Goal: Contribute content: Contribute content

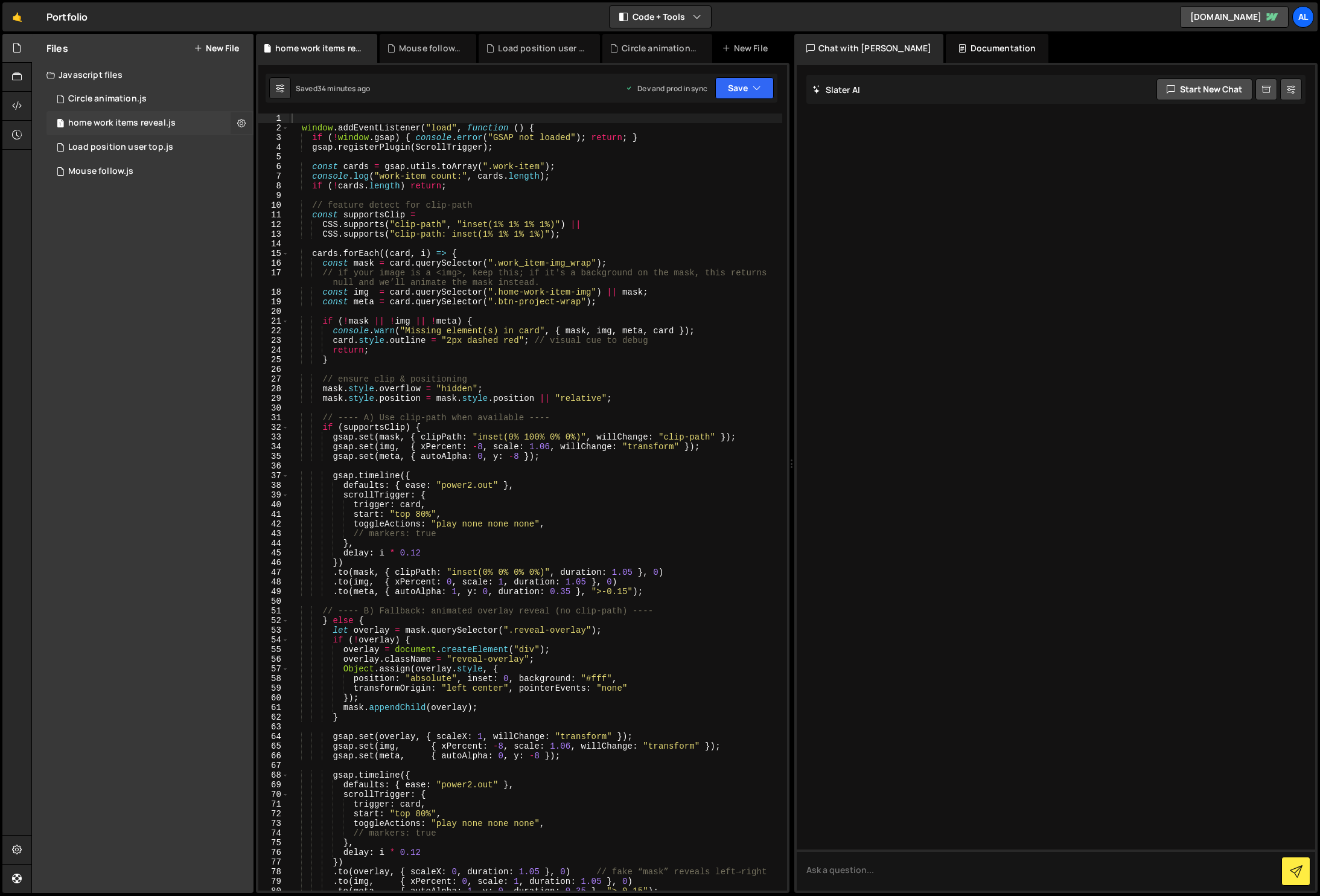
click at [243, 120] on icon at bounding box center [241, 123] width 9 height 12
click at [313, 192] on button "Delete File" at bounding box center [314, 196] width 118 height 24
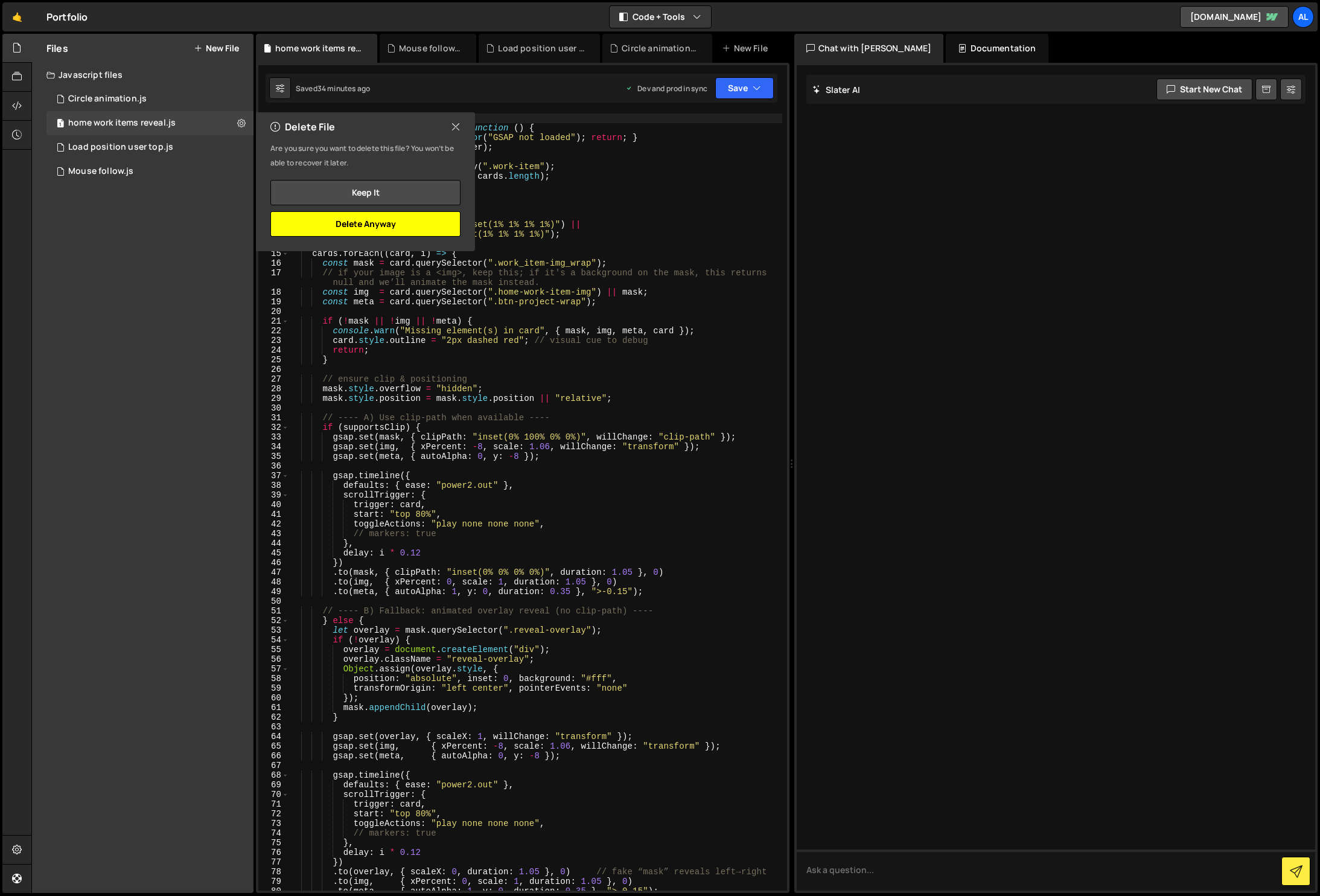
click at [391, 220] on button "Delete Anyway" at bounding box center [366, 224] width 190 height 25
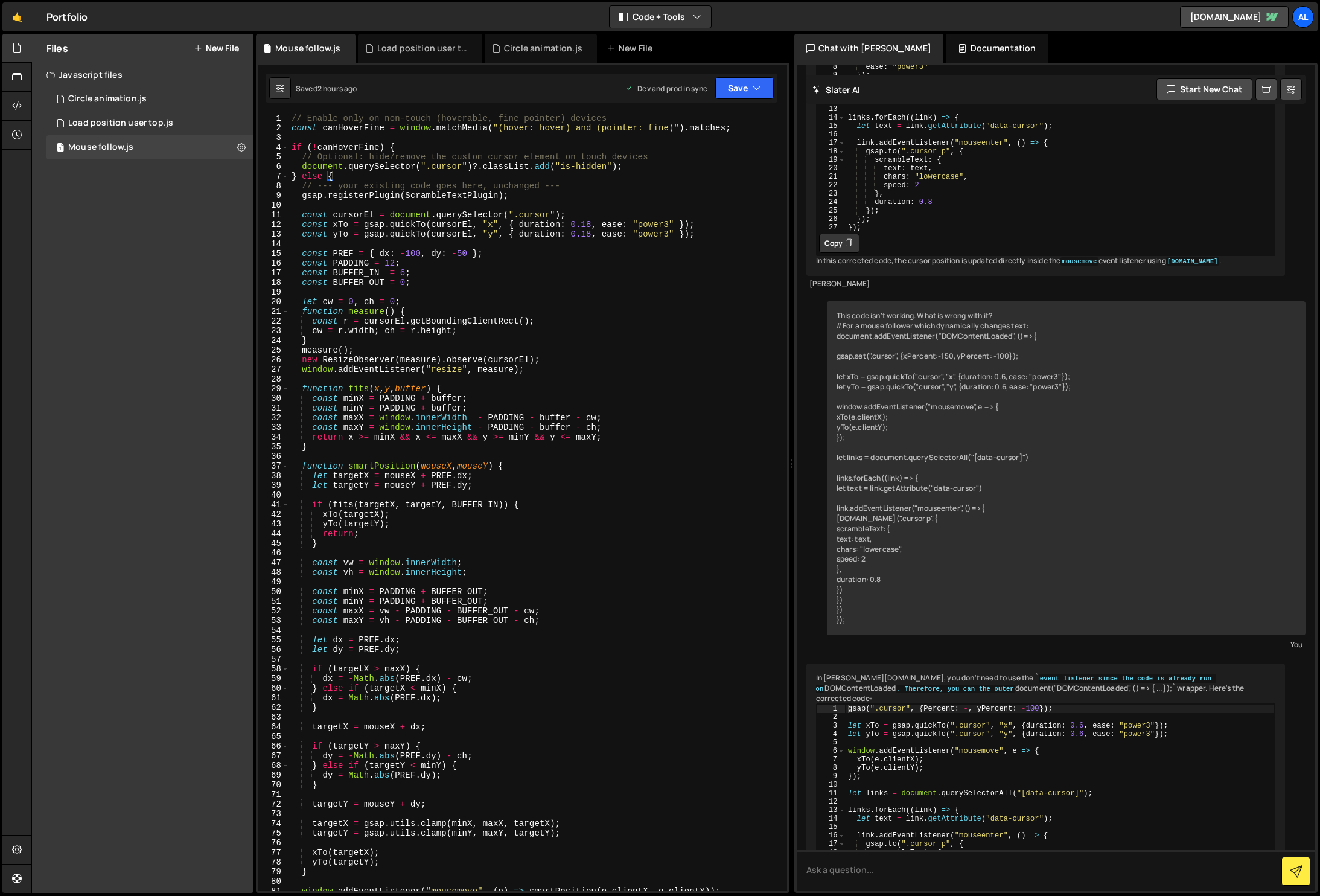
scroll to position [690, 0]
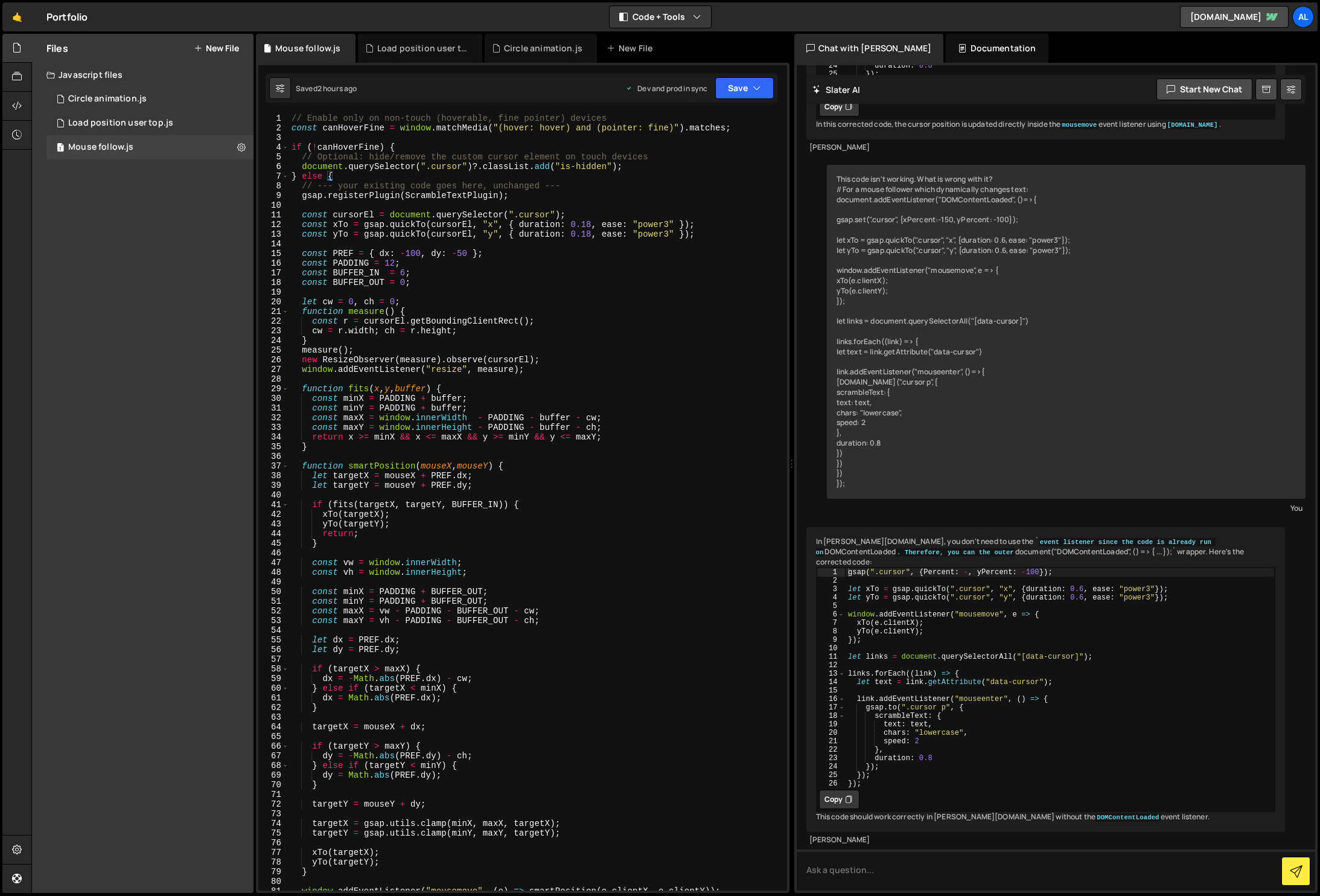
click at [227, 50] on button "New File" at bounding box center [216, 48] width 45 height 10
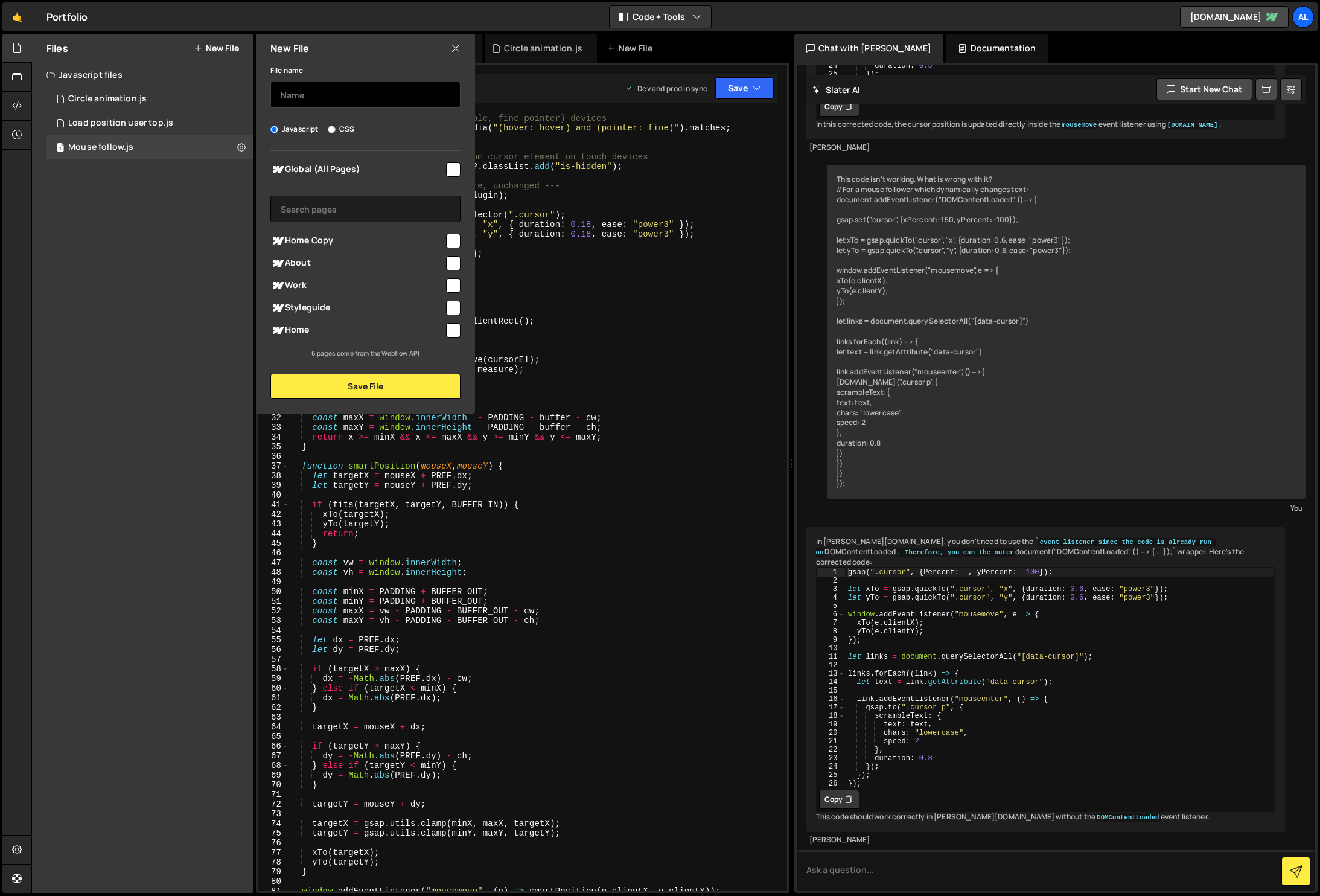
click at [312, 102] on input "text" at bounding box center [366, 95] width 190 height 27
type input "w"
type input "home work height calc"
click at [454, 328] on input "checkbox" at bounding box center [452, 329] width 14 height 14
checkbox input "true"
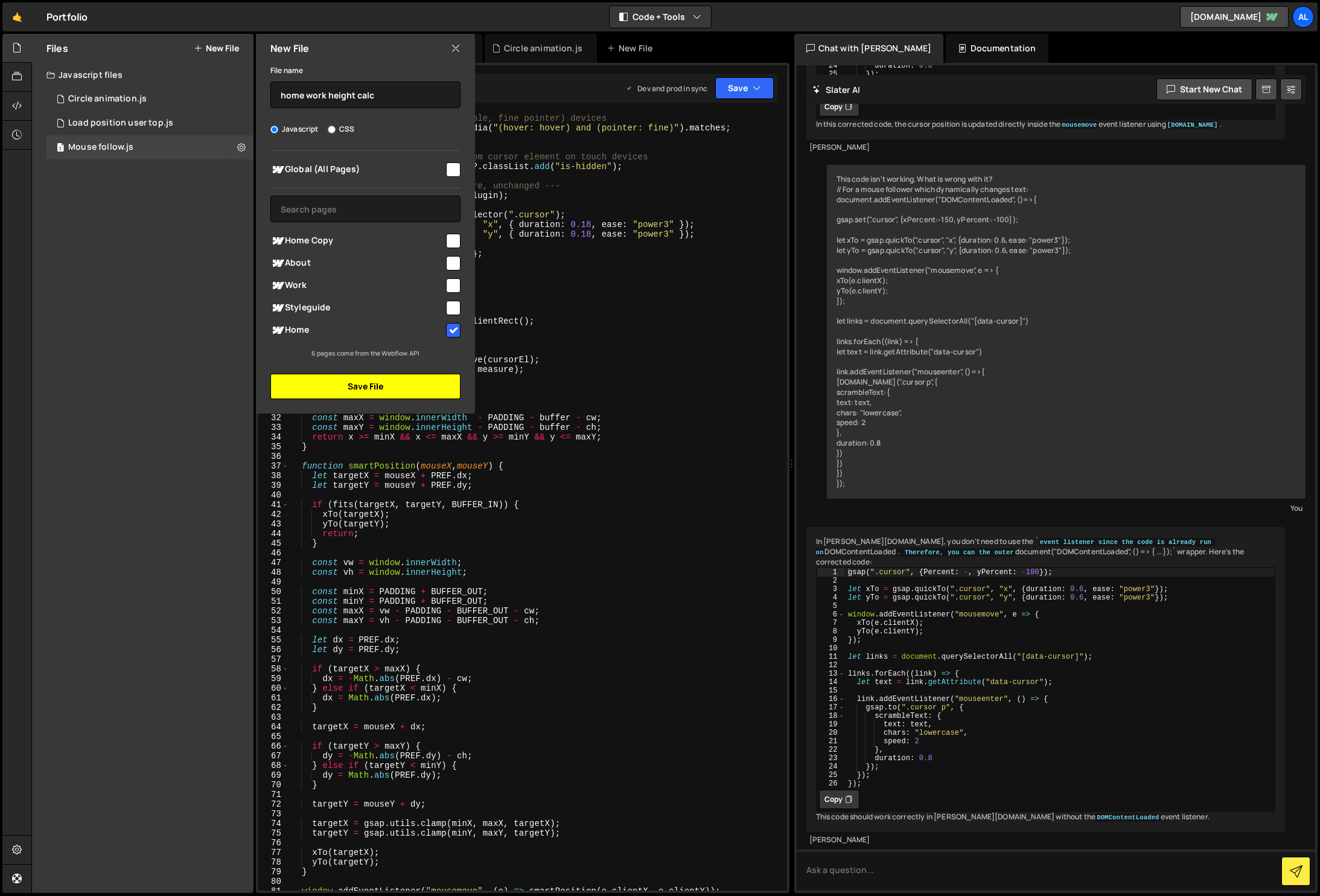
click at [389, 392] on button "Save File" at bounding box center [366, 386] width 190 height 25
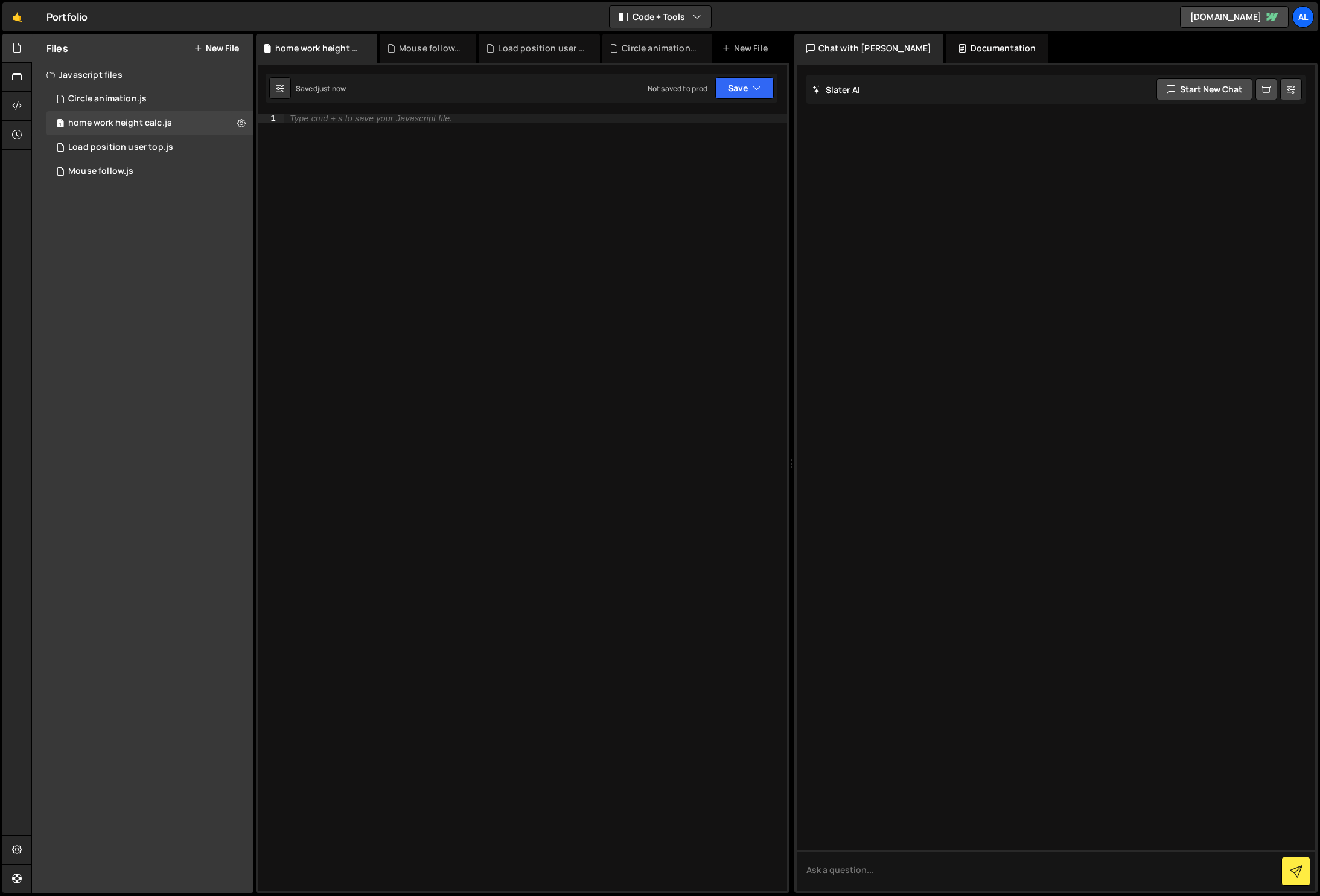
click at [444, 209] on div "Type cmd + s to save your Javascript file." at bounding box center [535, 511] width 503 height 796
paste textarea "});"
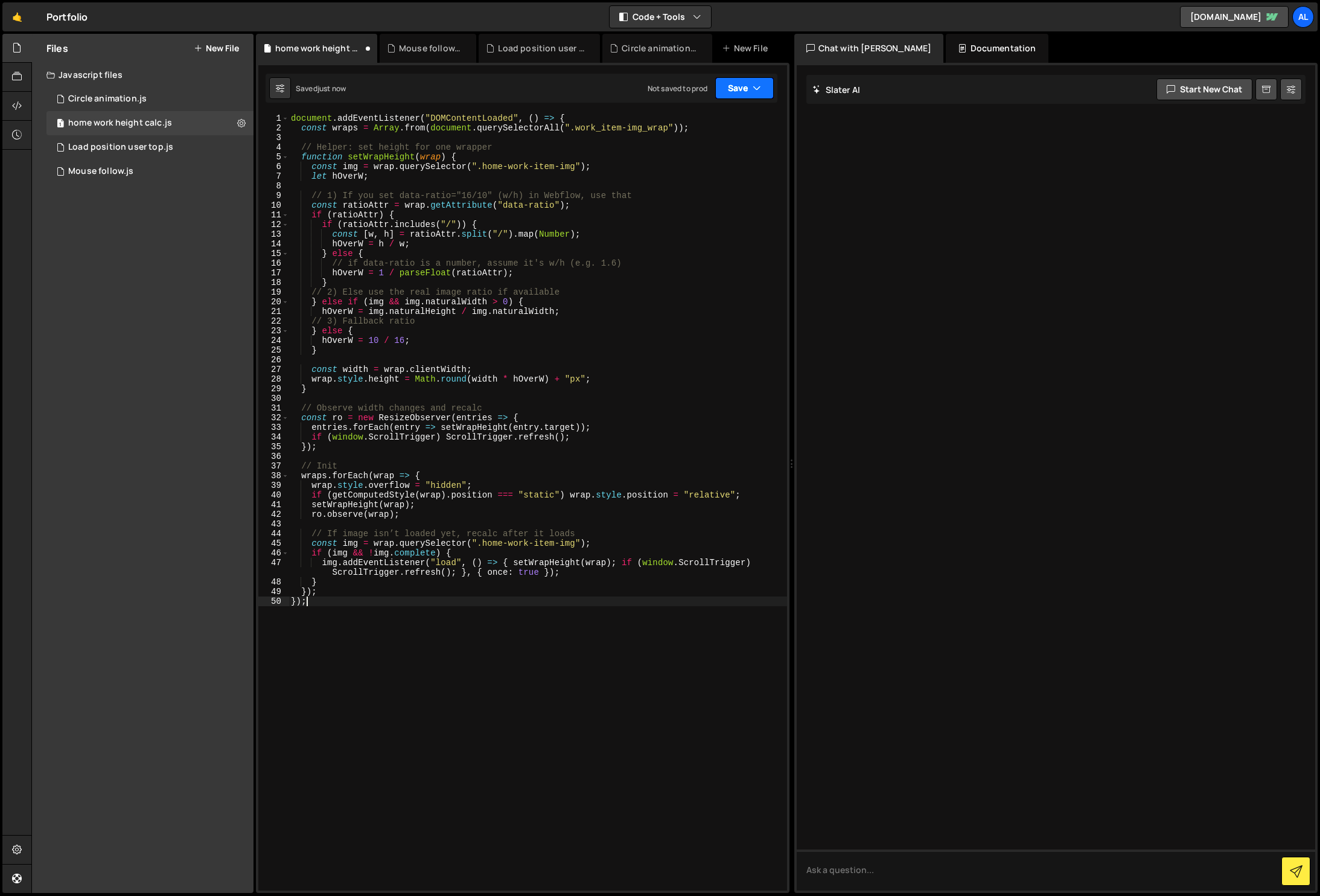
click at [744, 96] on button "Save" at bounding box center [745, 87] width 59 height 22
click at [710, 170] on div "Not saved to prod" at bounding box center [703, 170] width 126 height 14
click at [756, 83] on icon "button" at bounding box center [757, 87] width 9 height 12
click at [744, 170] on div "Saved 53 seconds ago" at bounding box center [703, 170] width 126 height 14
click at [443, 534] on div "document . addEventListener ( "DOMContentLoaded" , ( ) => { const wraps = Array…" at bounding box center [537, 511] width 499 height 796
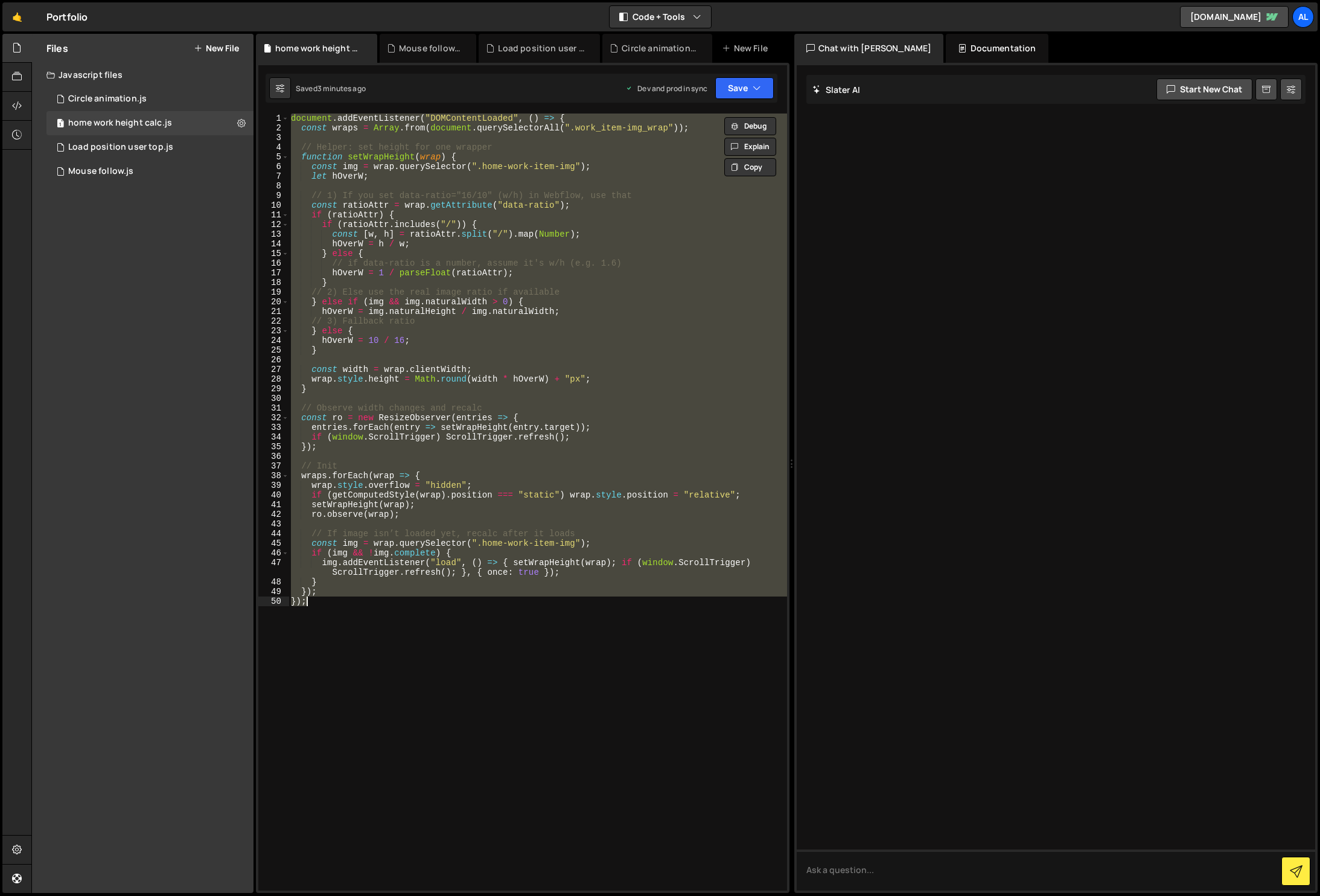
paste textarea "</script>"
type textarea "</script>"
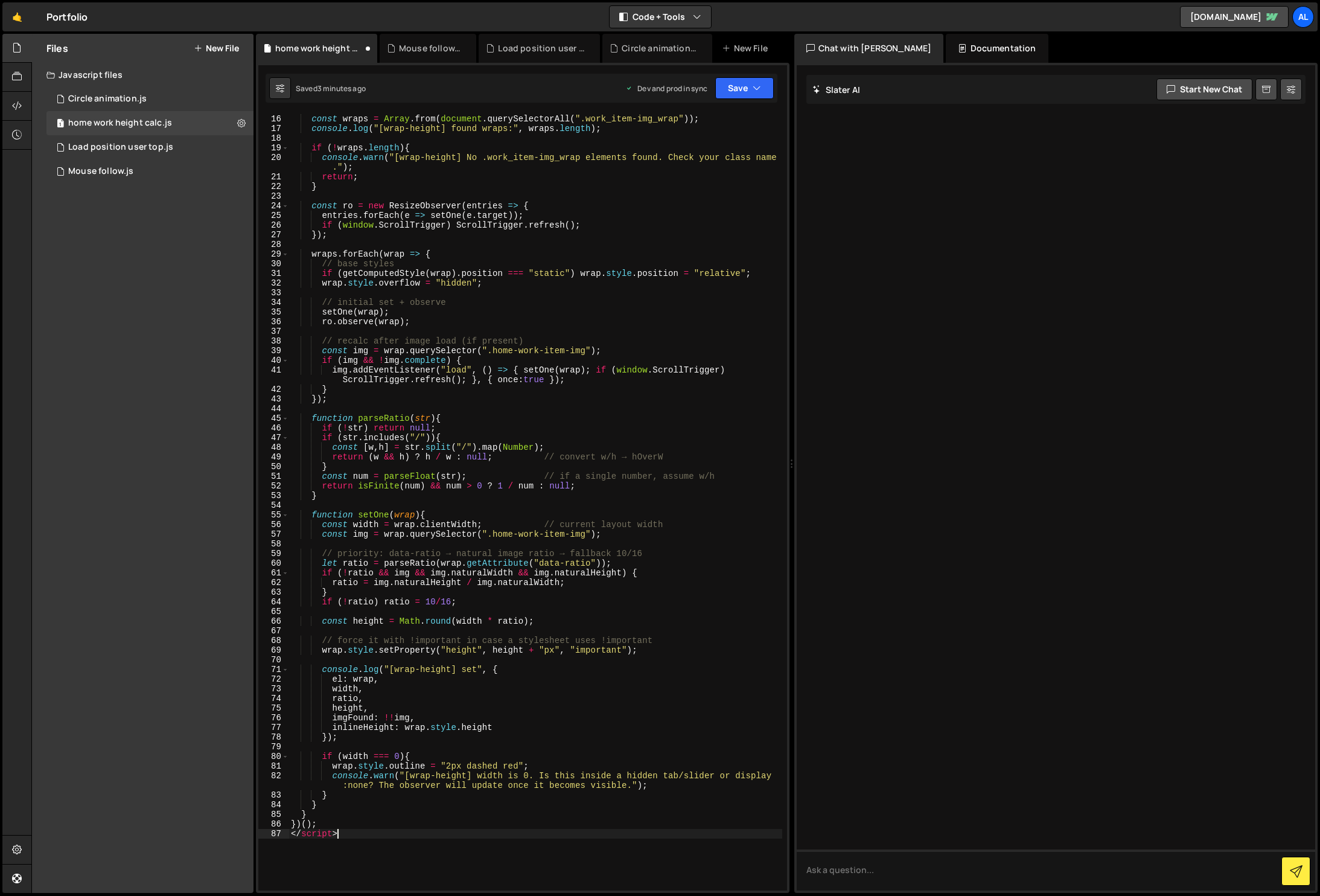
scroll to position [191, 0]
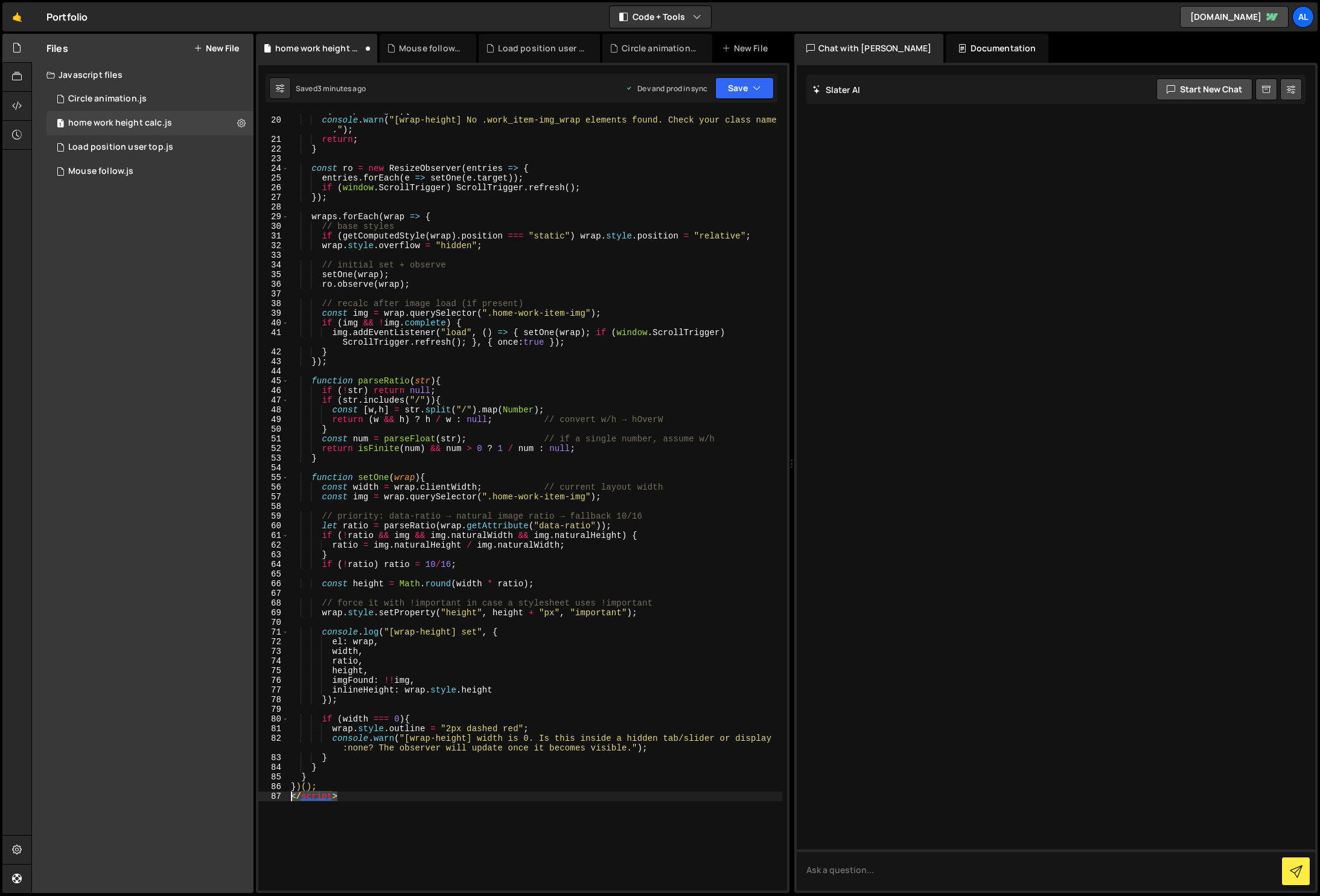
drag, startPoint x: 346, startPoint y: 798, endPoint x: 256, endPoint y: 791, distance: 90.3
click at [256, 791] on div "scale: SCALE_OUT, 1 2 3 4 5 6 7 8 9 10 11 12 13 14 15 16 17 18 19 20 21 22 23 2…" at bounding box center [523, 477] width 534 height 830
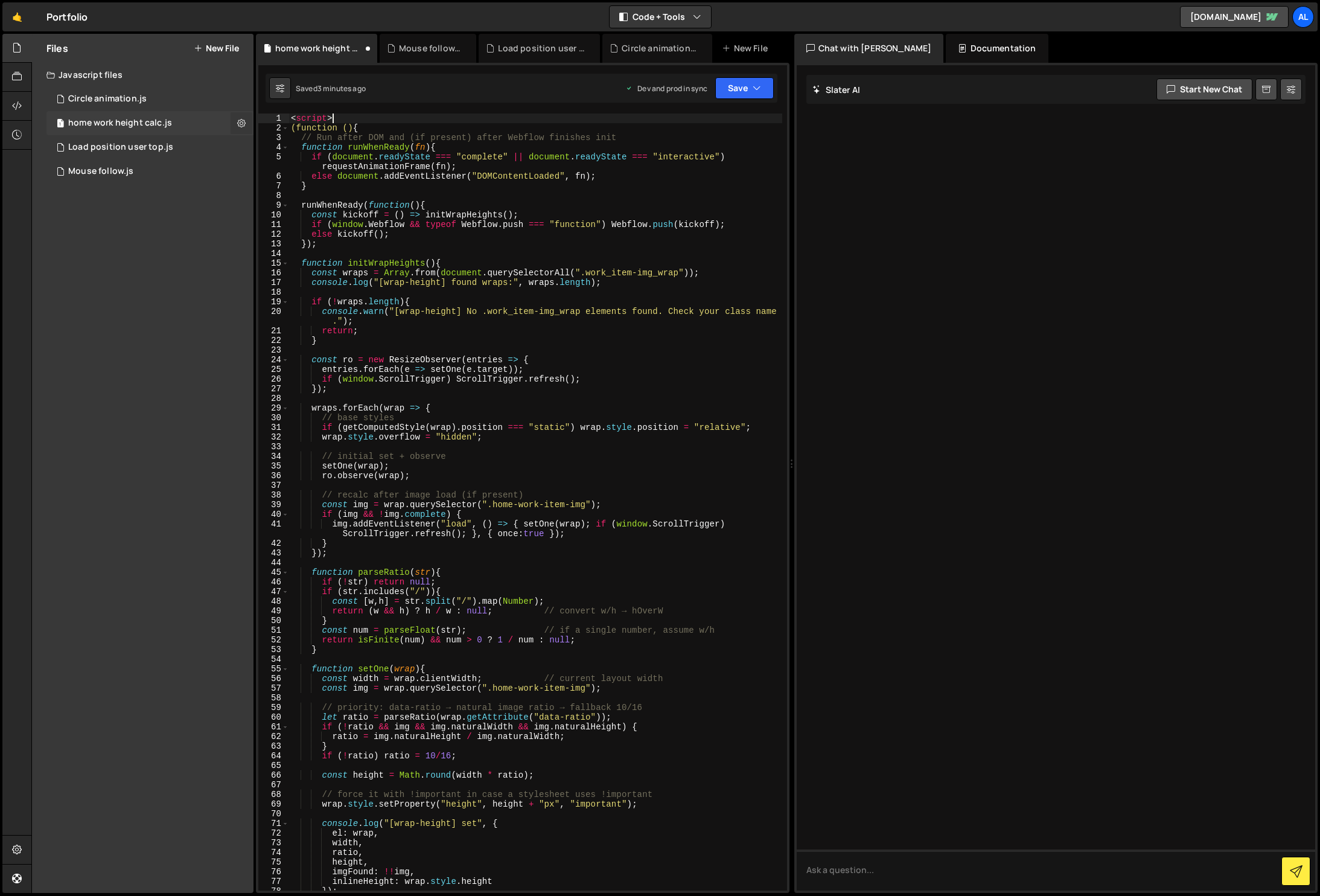
drag, startPoint x: 342, startPoint y: 116, endPoint x: 245, endPoint y: 111, distance: 97.1
click at [246, 111] on div "Files New File Javascript files 1 Circle animation.js 0 1 home work height calc…" at bounding box center [676, 463] width 1289 height 860
type textarea "<script>"
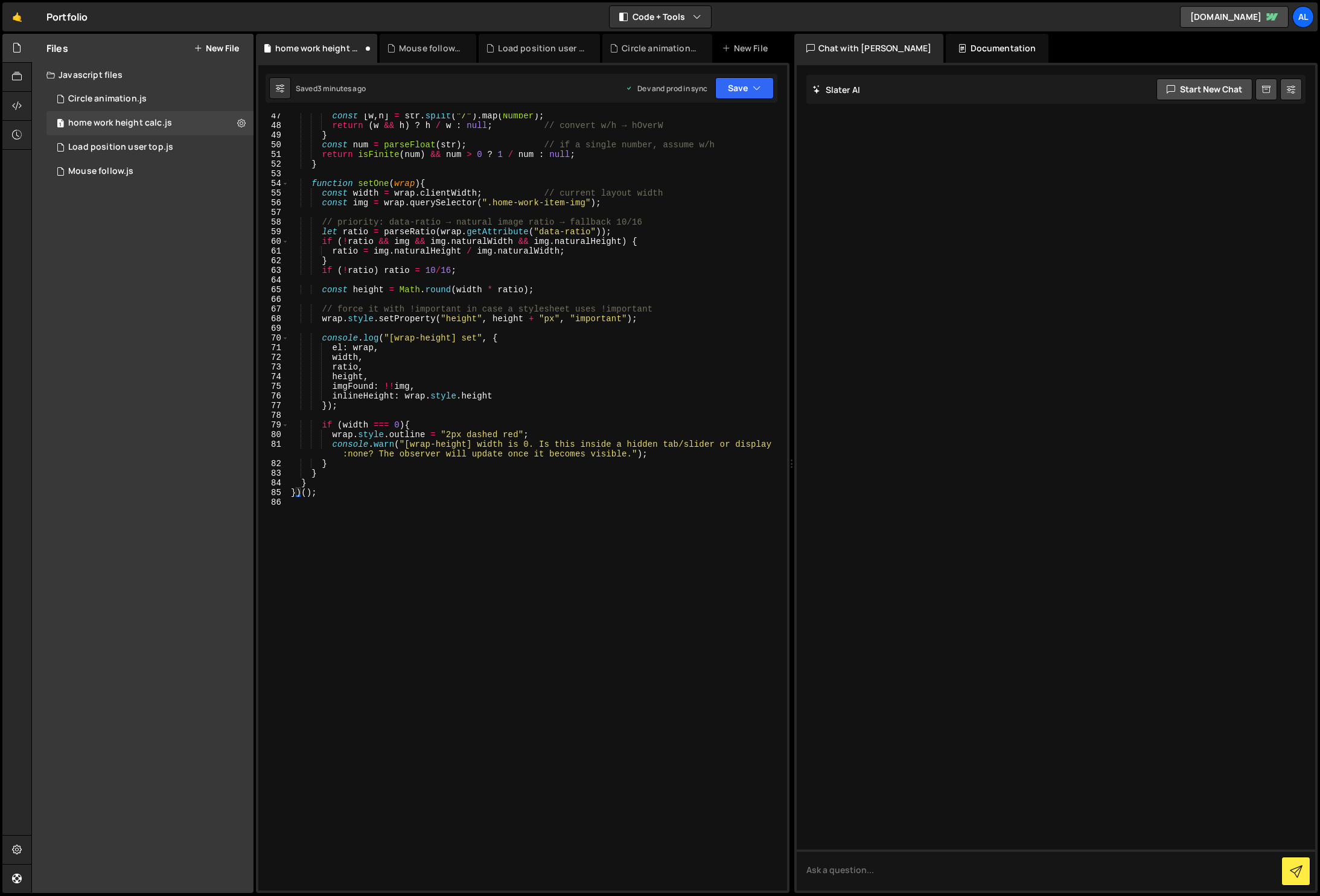
scroll to position [476, 0]
click at [768, 82] on button "Save" at bounding box center [745, 87] width 59 height 22
click at [708, 160] on div "Save to Production S" at bounding box center [703, 157] width 126 height 12
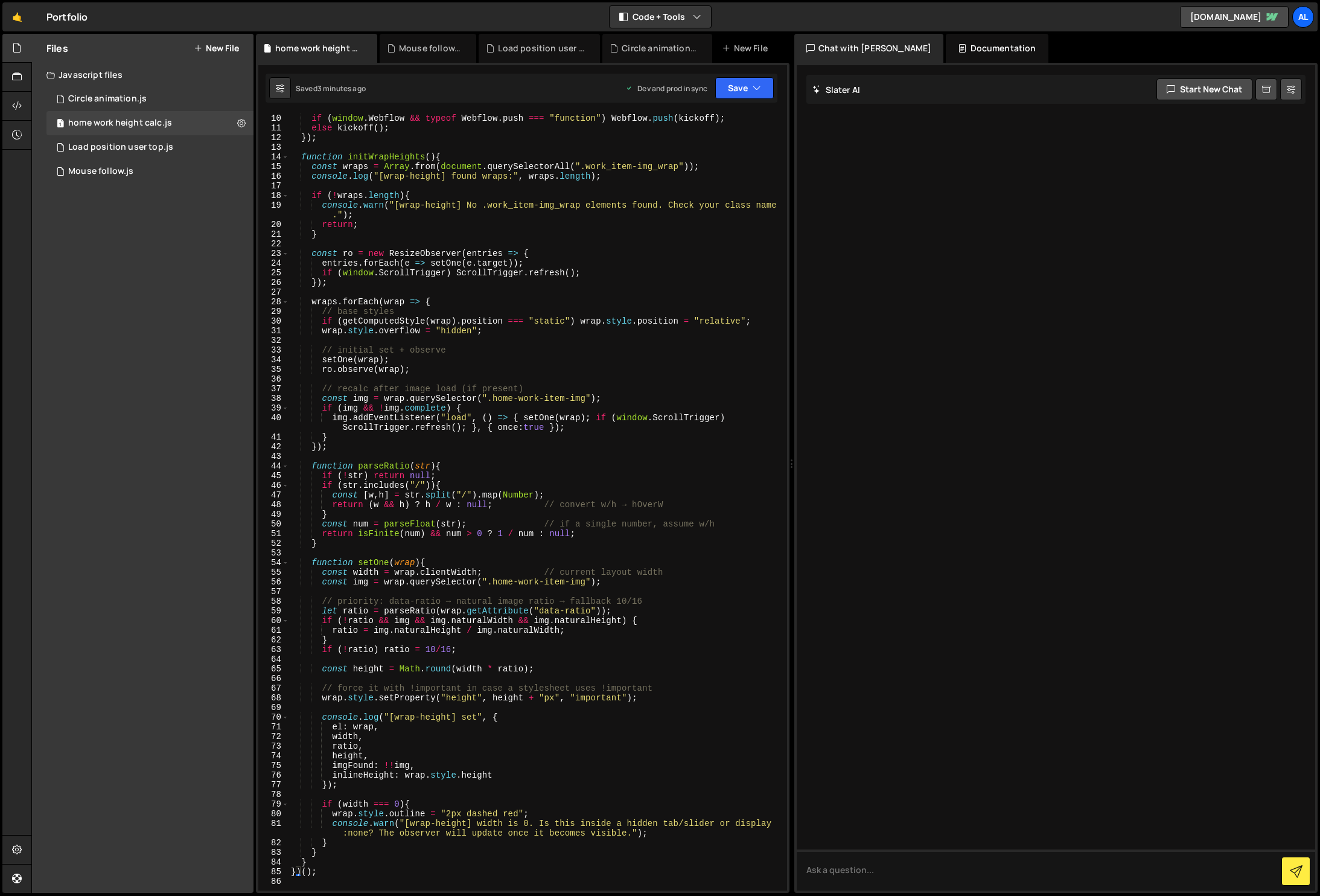
scroll to position [0, 0]
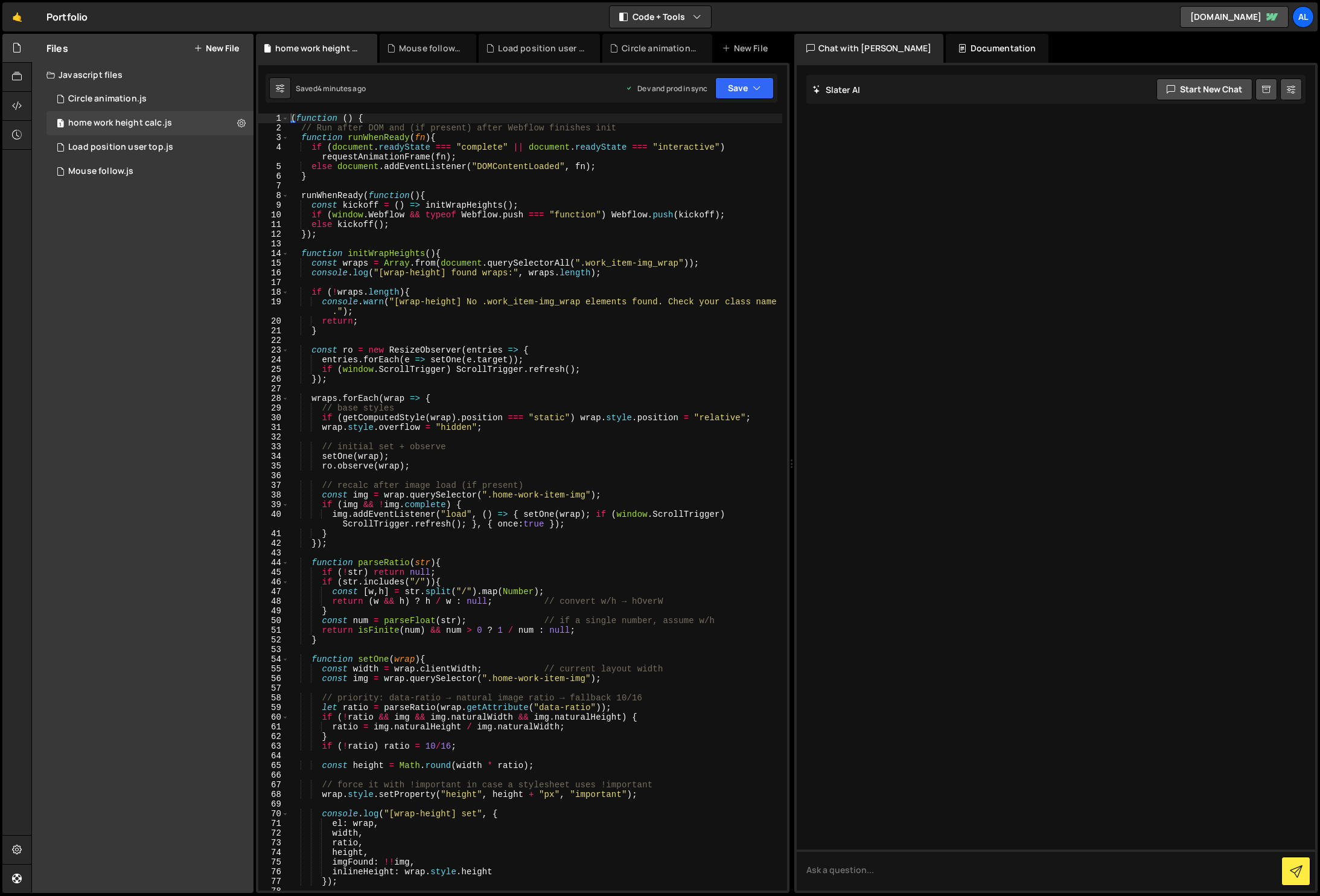
click at [492, 426] on div "( function ( ) { // Run after DOM and (if present) after Webflow finishes init …" at bounding box center [535, 511] width 494 height 796
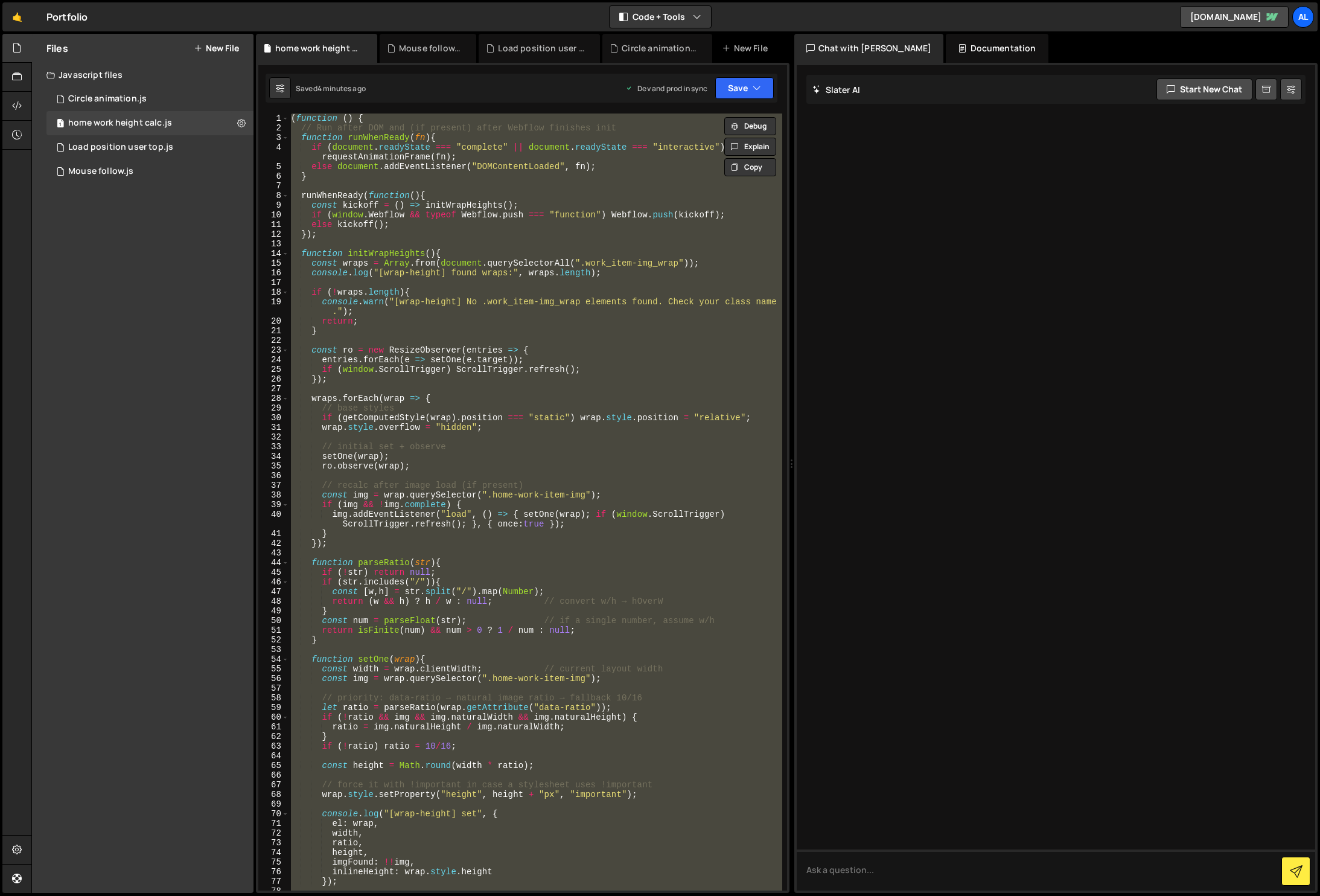
paste textarea "</script>"
type textarea "</script>"
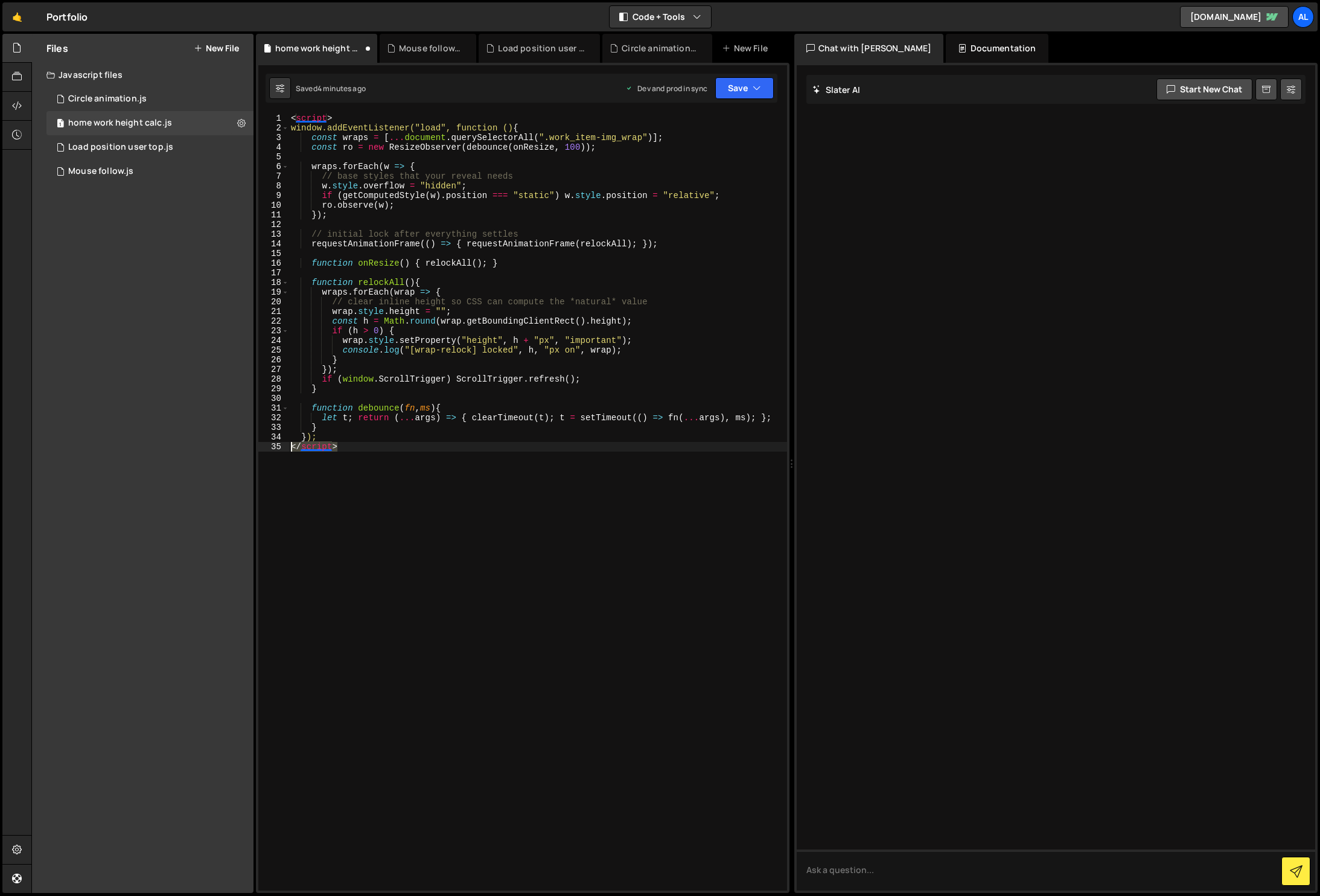
drag, startPoint x: 344, startPoint y: 448, endPoint x: 245, endPoint y: 446, distance: 99.0
click at [245, 446] on div "Files New File Javascript files 1 Circle animation.js 0 1 home work height calc…" at bounding box center [676, 463] width 1289 height 860
drag, startPoint x: 345, startPoint y: 118, endPoint x: 218, endPoint y: 114, distance: 127.1
click at [218, 114] on div "Files New File Javascript files 1 Circle animation.js 0 1 home work height calc…" at bounding box center [676, 463] width 1289 height 860
type textarea "<script>"
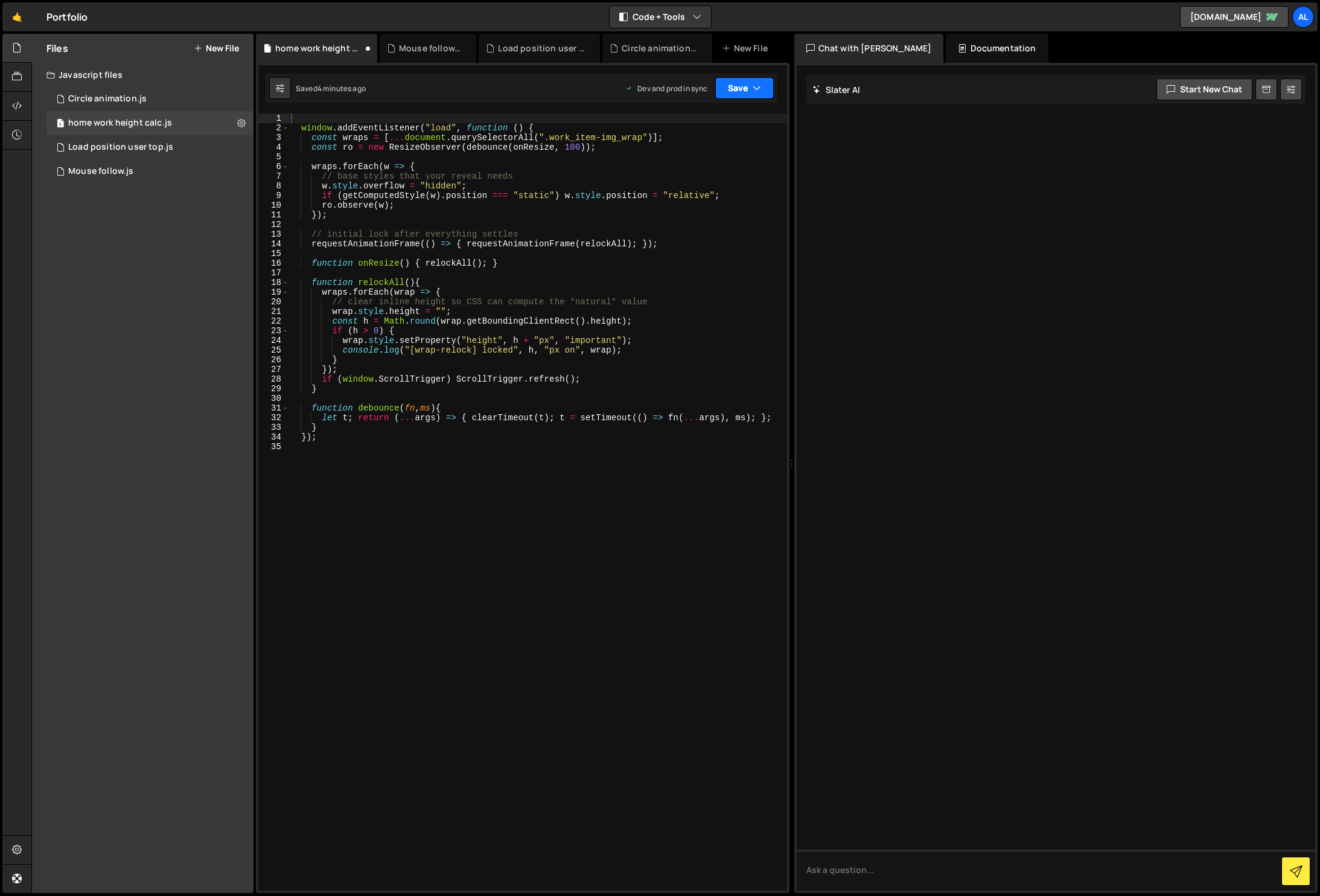
click at [761, 85] on icon "button" at bounding box center [757, 87] width 9 height 12
click at [729, 173] on div "Saved 4 minutes ago" at bounding box center [703, 170] width 126 height 14
click at [554, 518] on div "window . addEventListener ( "load" , function ( ) { const wraps = [ ... documen…" at bounding box center [537, 511] width 499 height 796
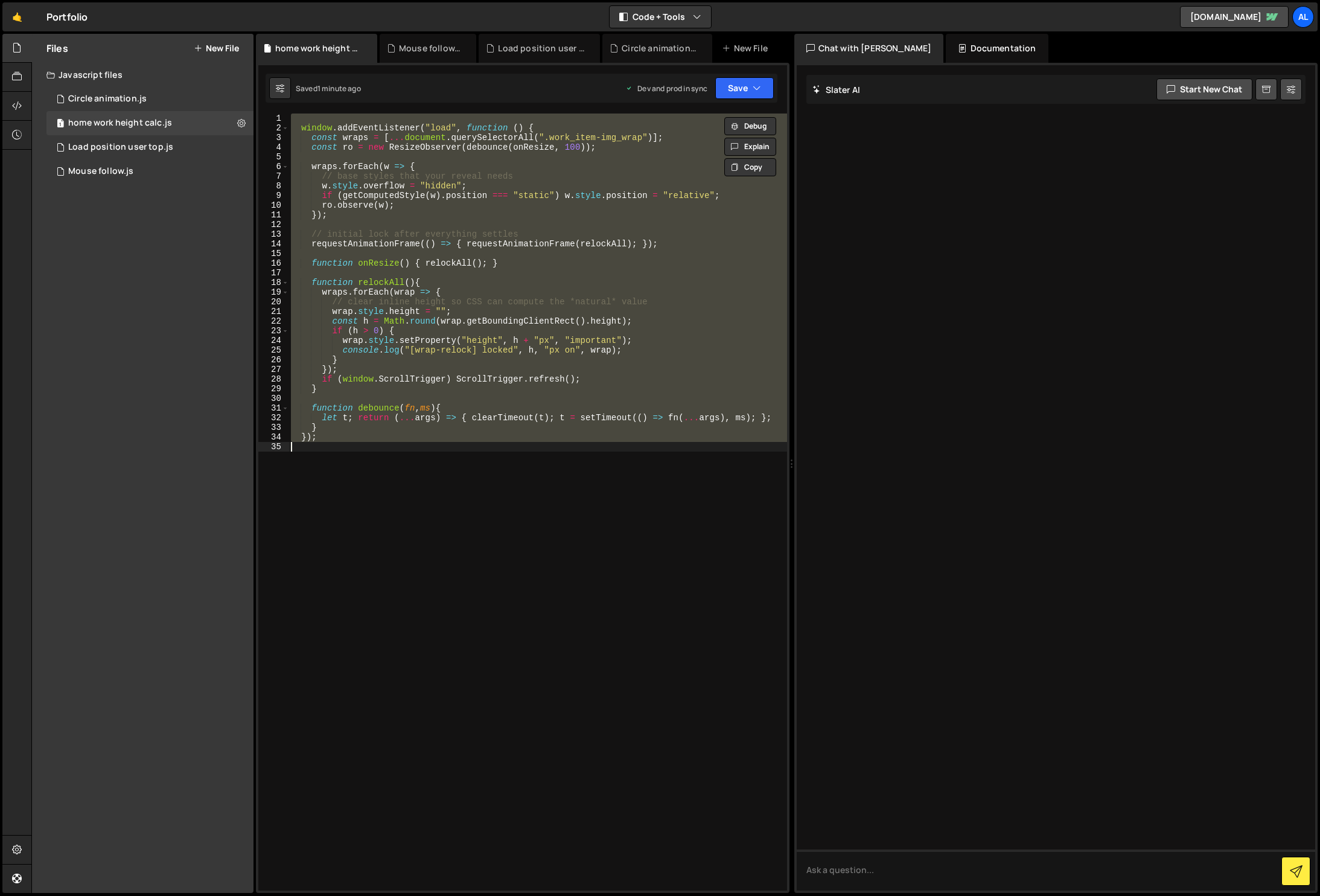
paste textarea "</script>"
type textarea "</script>"
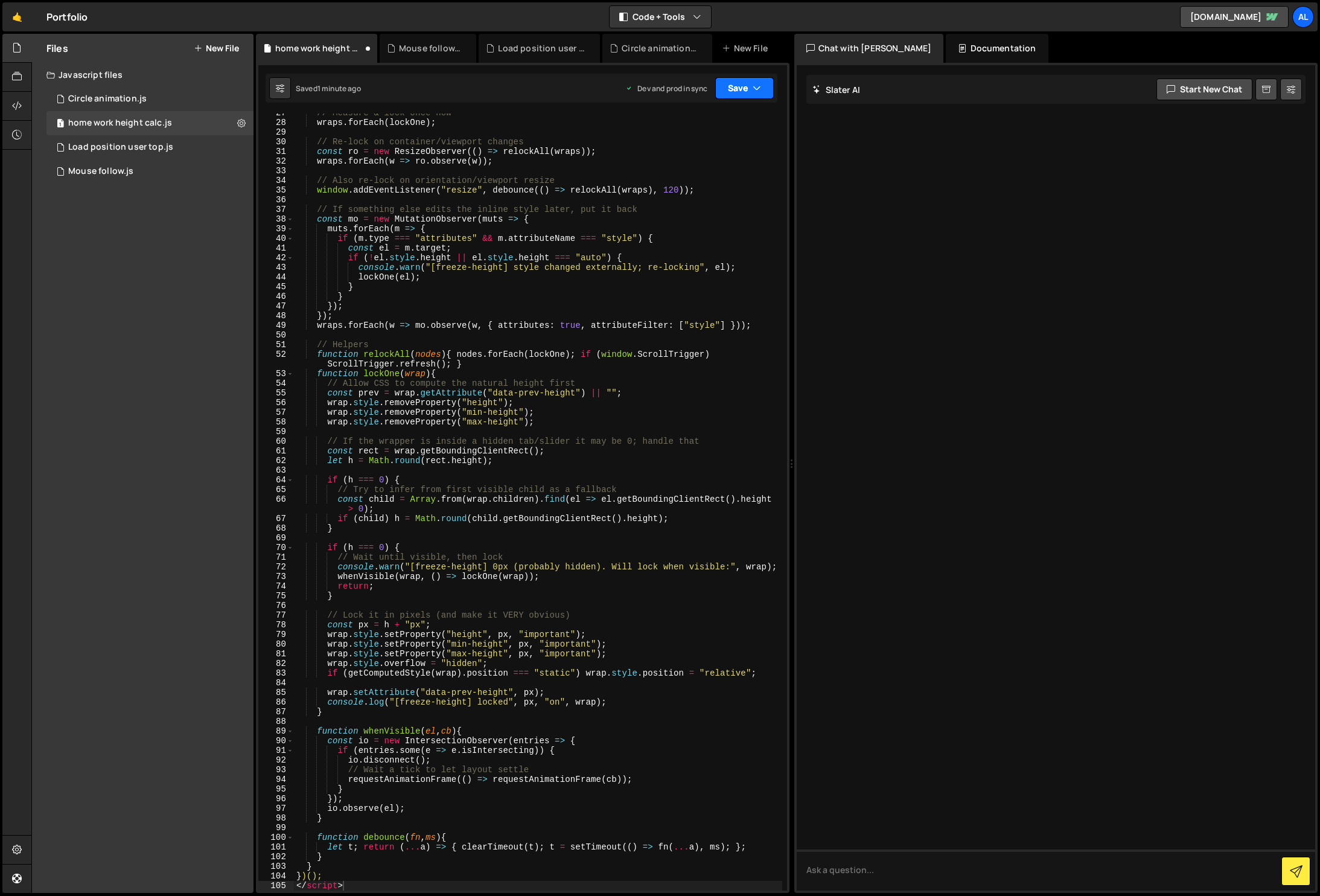
click at [749, 78] on button "Save" at bounding box center [745, 87] width 59 height 22
click at [704, 170] on div "1 minute ago" at bounding box center [683, 170] width 42 height 11
click at [765, 83] on button "Save" at bounding box center [745, 87] width 59 height 22
click at [723, 163] on div "Saved 2 minutes ago" at bounding box center [703, 170] width 126 height 14
click at [403, 603] on div "// Measure & lock once now wraps . forEach ( lockOne ) ; // Re-lock on containe…" at bounding box center [538, 505] width 488 height 796
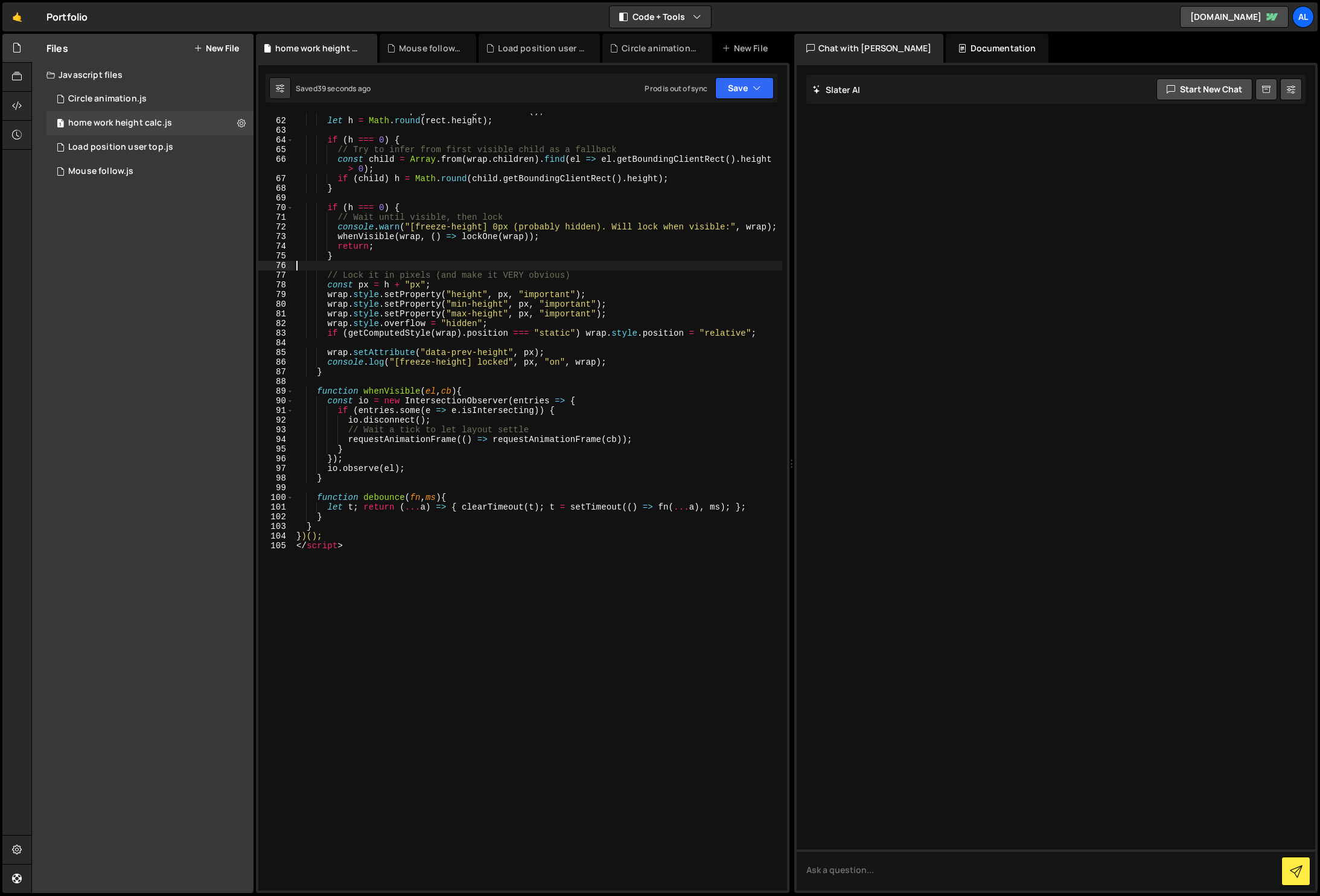
scroll to position [641, 0]
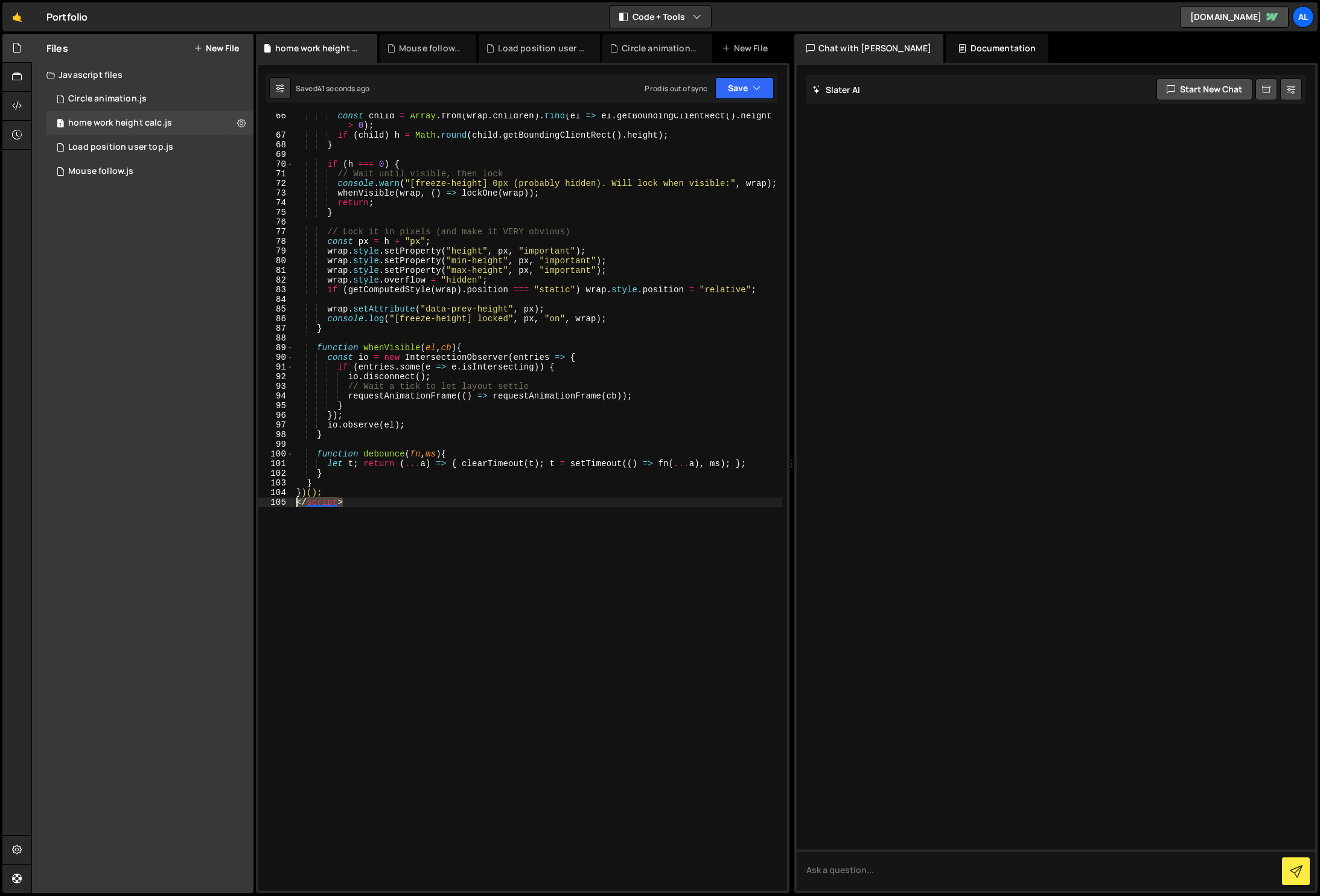
drag, startPoint x: 361, startPoint y: 499, endPoint x: 242, endPoint y: 499, distance: 119.0
click at [242, 499] on div "Files New File Javascript files 1 Circle animation.js 0 1 home work height calc…" at bounding box center [676, 463] width 1289 height 860
type textarea "</script>"
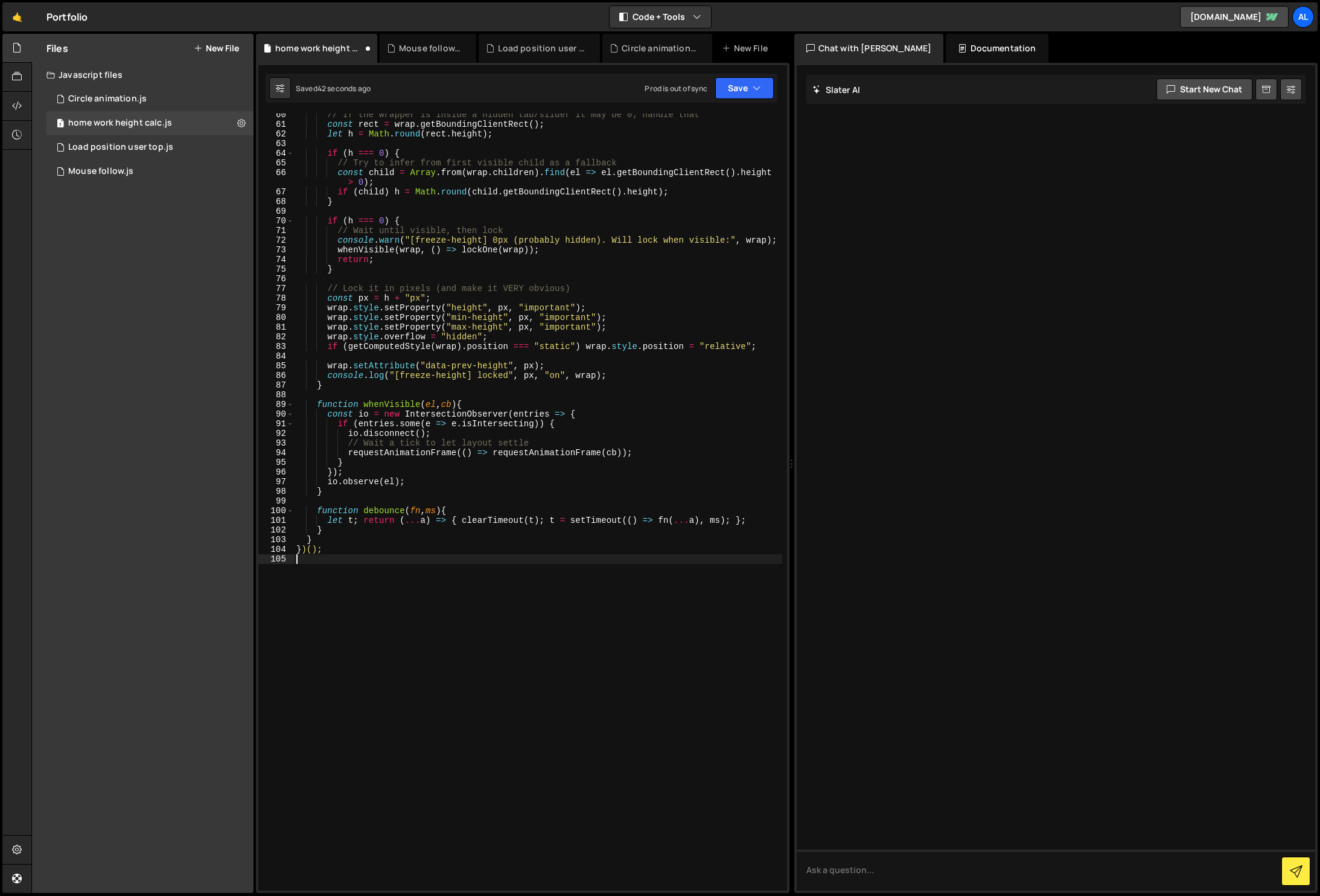
scroll to position [0, 0]
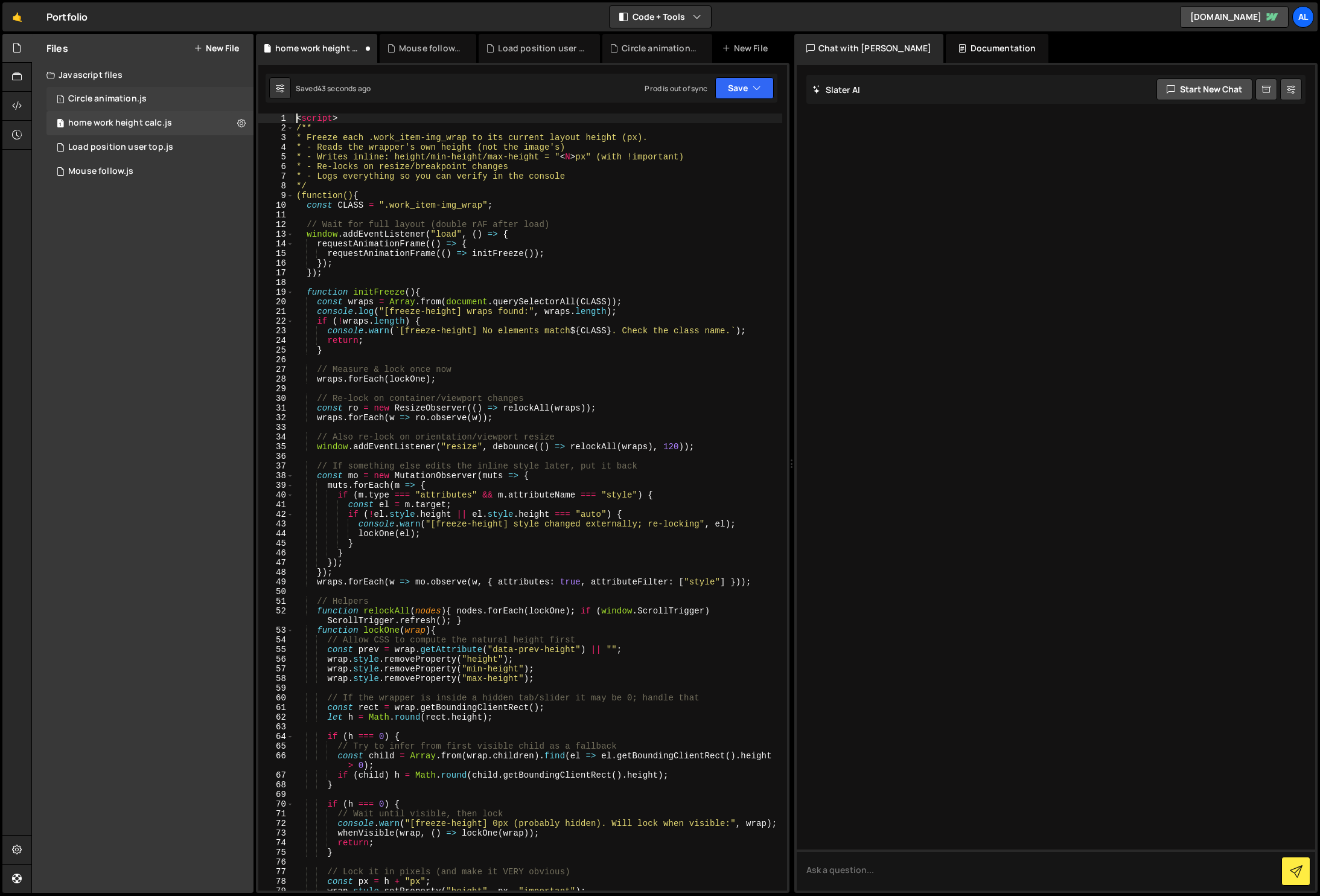
drag, startPoint x: 342, startPoint y: 113, endPoint x: 230, endPoint y: 107, distance: 112.2
click at [230, 107] on div "Files New File Javascript files 1 Circle animation.js 0 1 home work height calc…" at bounding box center [676, 463] width 1289 height 860
type textarea "<script>"
drag, startPoint x: 354, startPoint y: 116, endPoint x: 272, endPoint y: 116, distance: 82.0
click at [272, 117] on div "<script> 1 2 3 4 5 6 7 8 9 10 11 12 13 14 15 16 17 18 19 20 21 22 23 24 25 26 2…" at bounding box center [523, 501] width 529 height 777
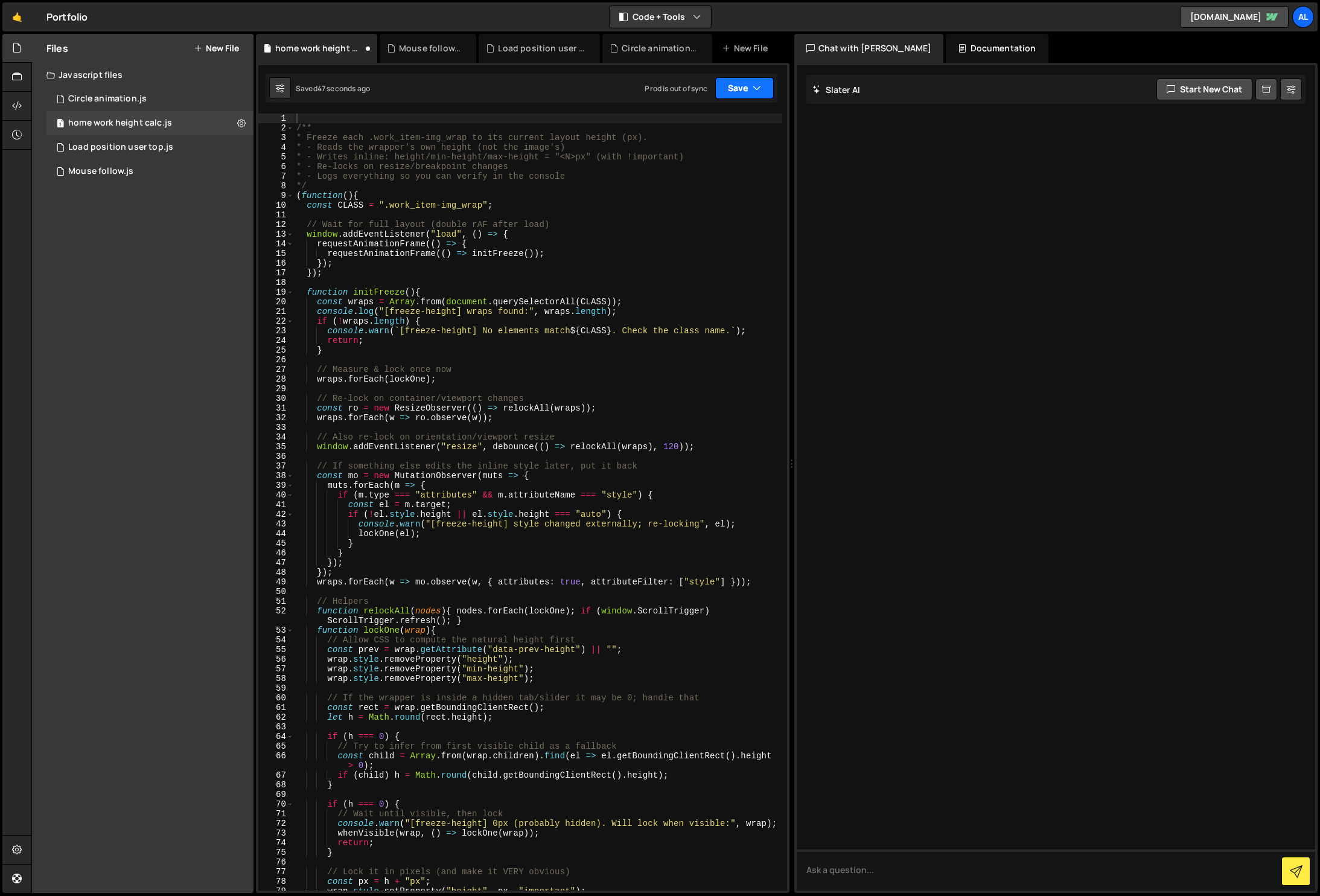
click at [759, 95] on button "Save" at bounding box center [745, 87] width 59 height 22
click at [713, 164] on div "Saved 2 minutes ago" at bounding box center [703, 170] width 126 height 14
click at [442, 415] on div "/** * Freeze each .work_item-img_wrap to its current layout height (px). * - Re…" at bounding box center [538, 511] width 488 height 796
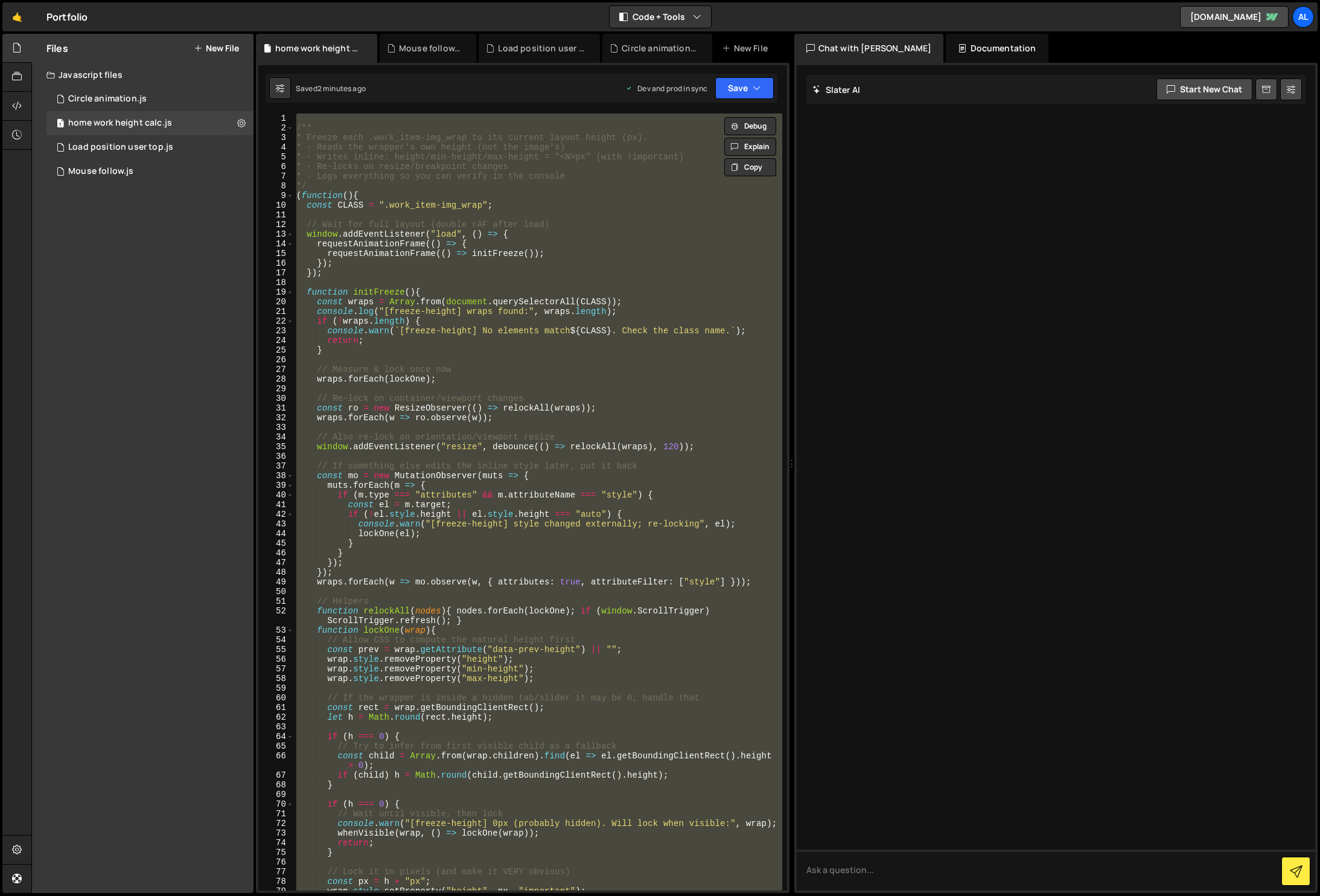
paste textarea "</script>"
type textarea "</script>"
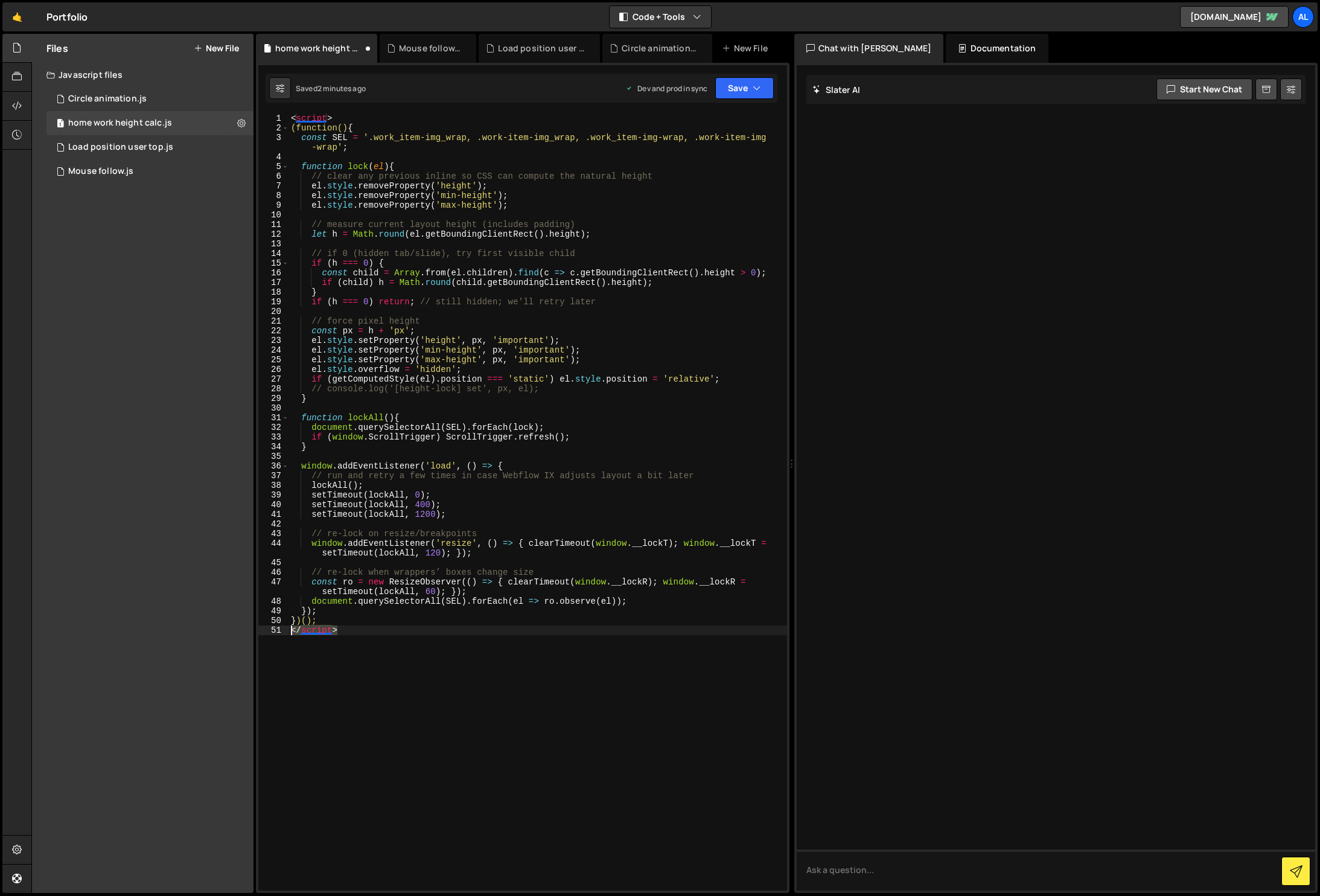
drag, startPoint x: 350, startPoint y: 631, endPoint x: 256, endPoint y: 631, distance: 94.0
click at [256, 631] on div "scale: SCALE_OUT, 1 2 3 4 5 6 7 8 9 10 11 12 13 14 15 16 17 18 19 20 21 22 23 2…" at bounding box center [523, 477] width 534 height 830
drag, startPoint x: 303, startPoint y: 114, endPoint x: 238, endPoint y: 115, distance: 65.0
click at [238, 115] on div "Files New File Javascript files 1 Circle animation.js 0 1 home work height calc…" at bounding box center [676, 463] width 1289 height 860
type textarea "<script>"
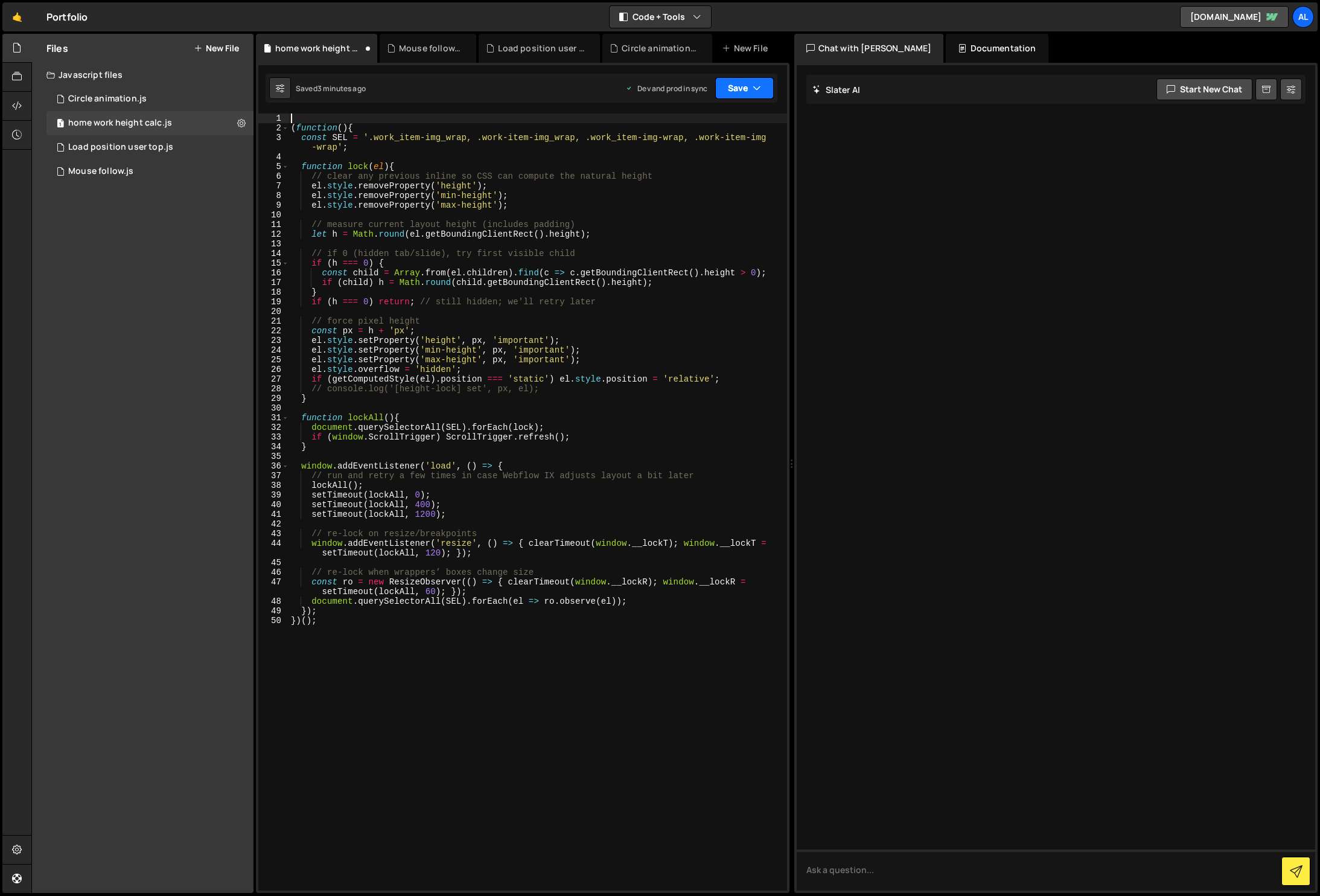
click at [747, 86] on button "Save" at bounding box center [745, 87] width 59 height 22
click at [709, 159] on div "Save to Production S" at bounding box center [703, 157] width 126 height 12
drag, startPoint x: 488, startPoint y: 708, endPoint x: 464, endPoint y: 661, distance: 52.8
click at [488, 705] on div "( function ( ) { const SEL = '.work_item-img_wrap, .work-item-img_wrap, .work_i…" at bounding box center [537, 511] width 499 height 796
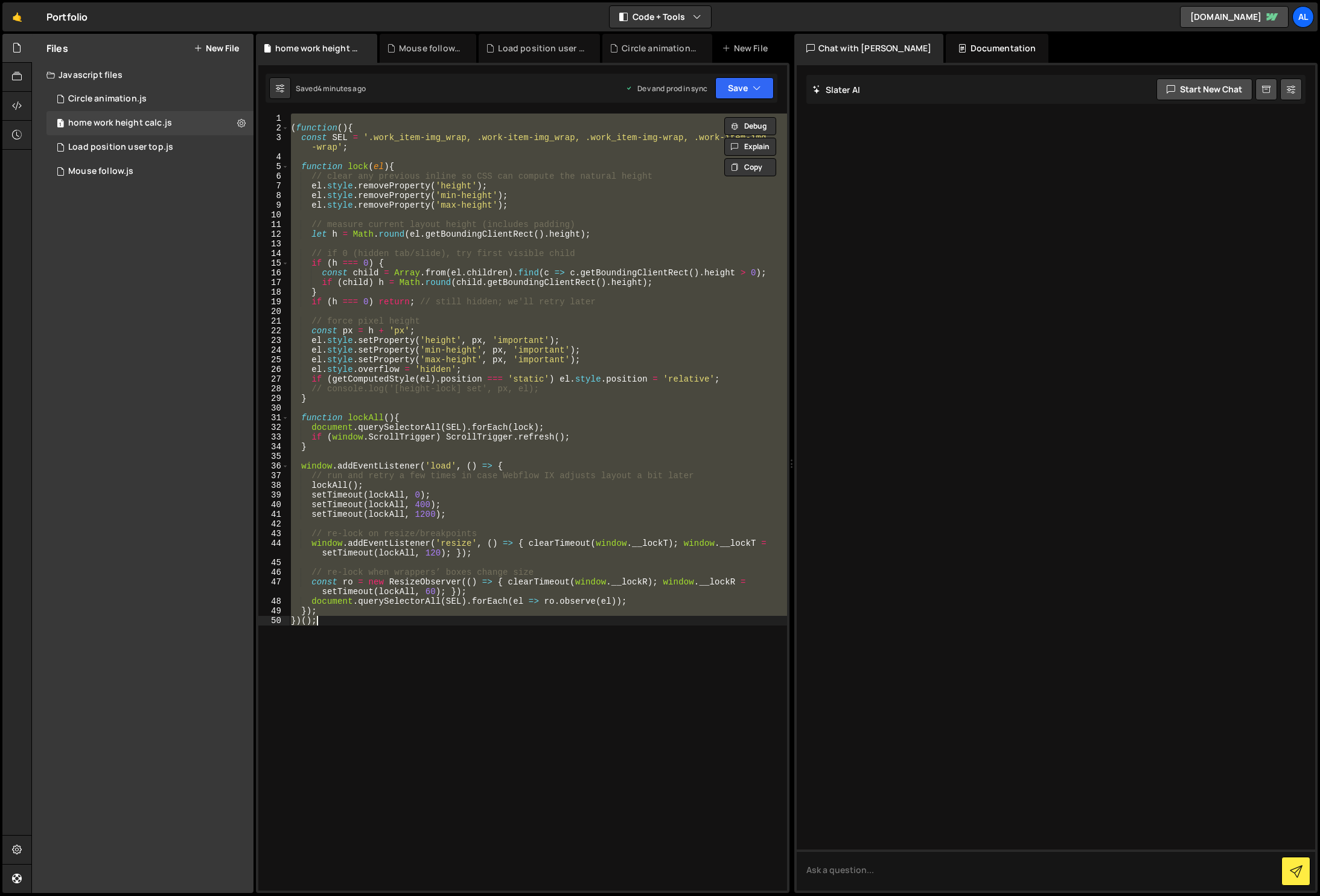
paste textarea "</script>"
type textarea "</script>"
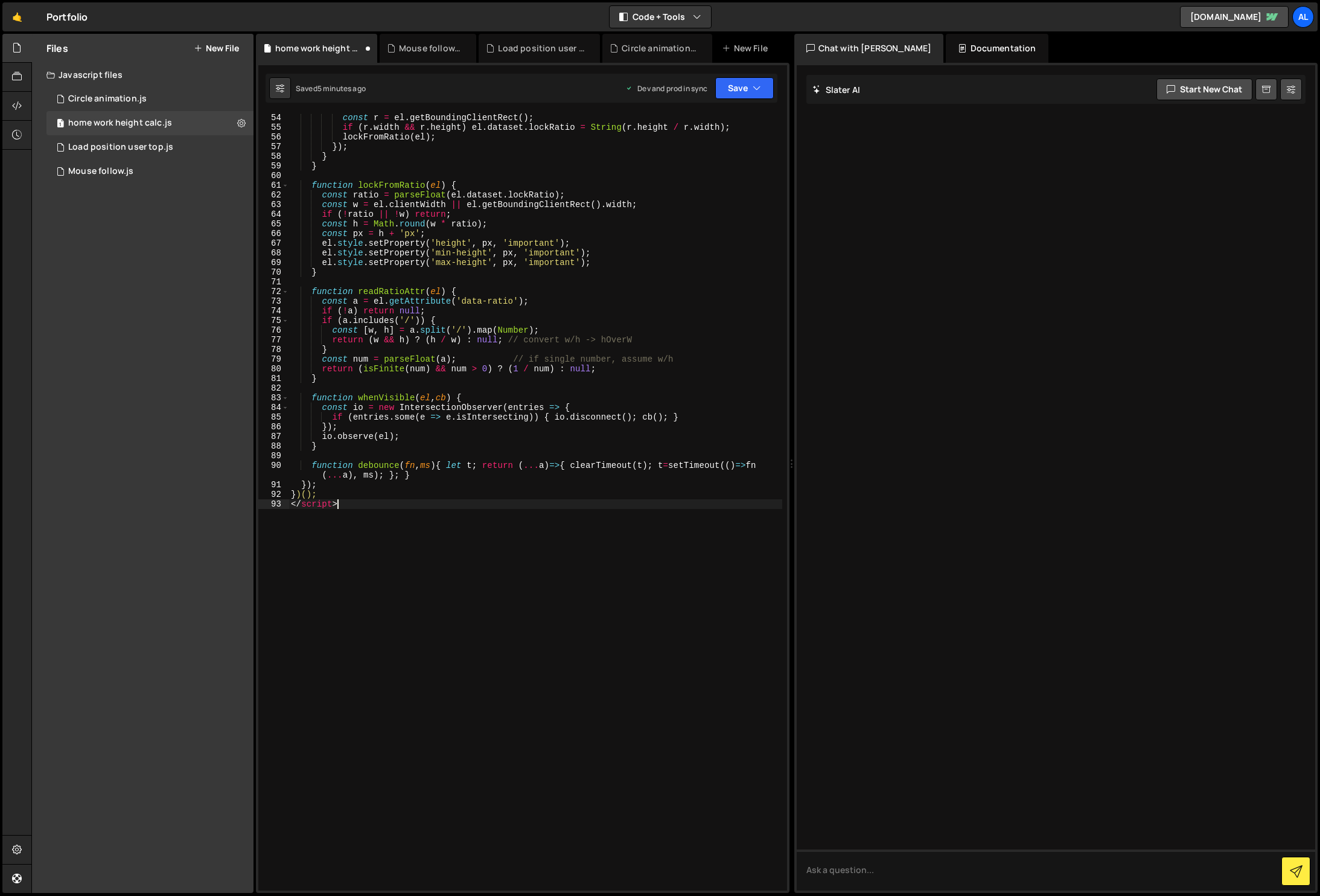
scroll to position [515, 0]
drag, startPoint x: 350, startPoint y: 501, endPoint x: 247, endPoint y: 497, distance: 103.1
click at [247, 497] on div "Files New File Javascript files 1 Circle animation.js 0 1 home work height calc…" at bounding box center [676, 463] width 1289 height 860
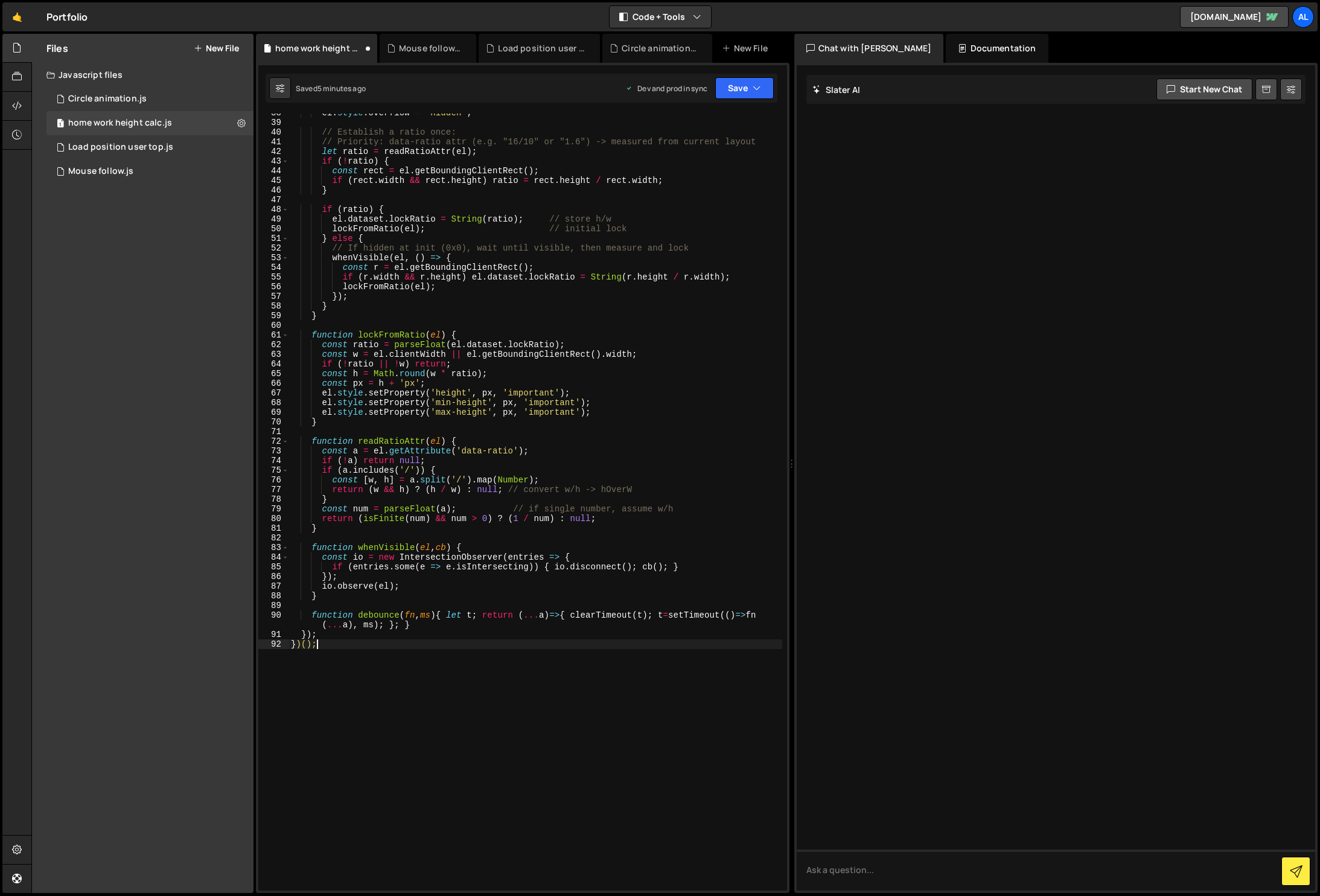
scroll to position [0, 0]
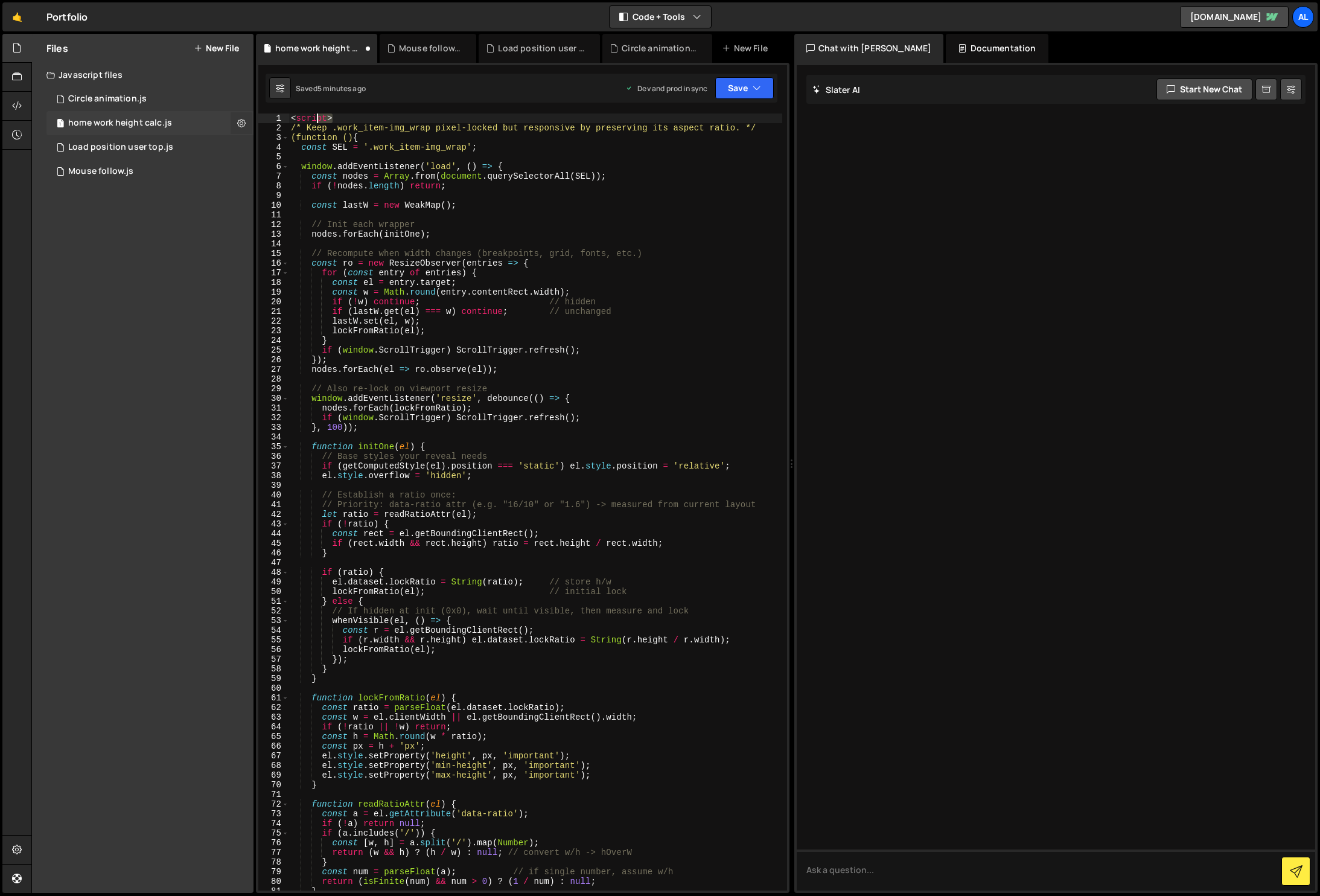
drag, startPoint x: 341, startPoint y: 118, endPoint x: 242, endPoint y: 114, distance: 99.1
click at [242, 114] on div "Files New File Javascript files 1 Circle animation.js 0 1 home work height calc…" at bounding box center [676, 463] width 1289 height 860
type textarea "<script>"
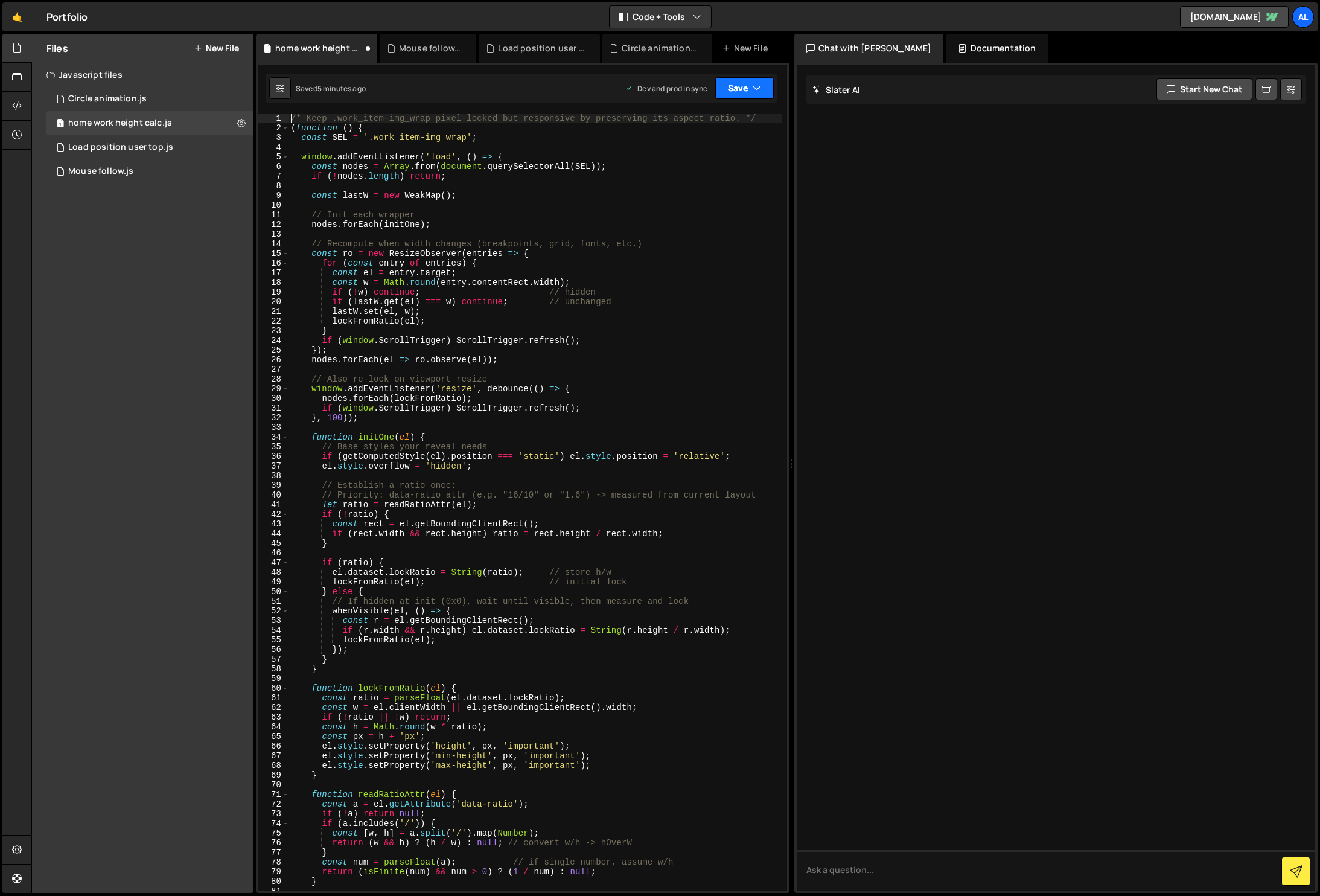
click at [763, 85] on button "Save" at bounding box center [745, 87] width 59 height 22
click at [719, 161] on div "Save to Production S" at bounding box center [703, 157] width 126 height 12
click at [575, 492] on div "/* Keep .work_item-img_wrap pixel-locked but responsive by preserving its aspec…" at bounding box center [535, 511] width 494 height 796
type textarea "}); })();"
